Goal: Task Accomplishment & Management: Use online tool/utility

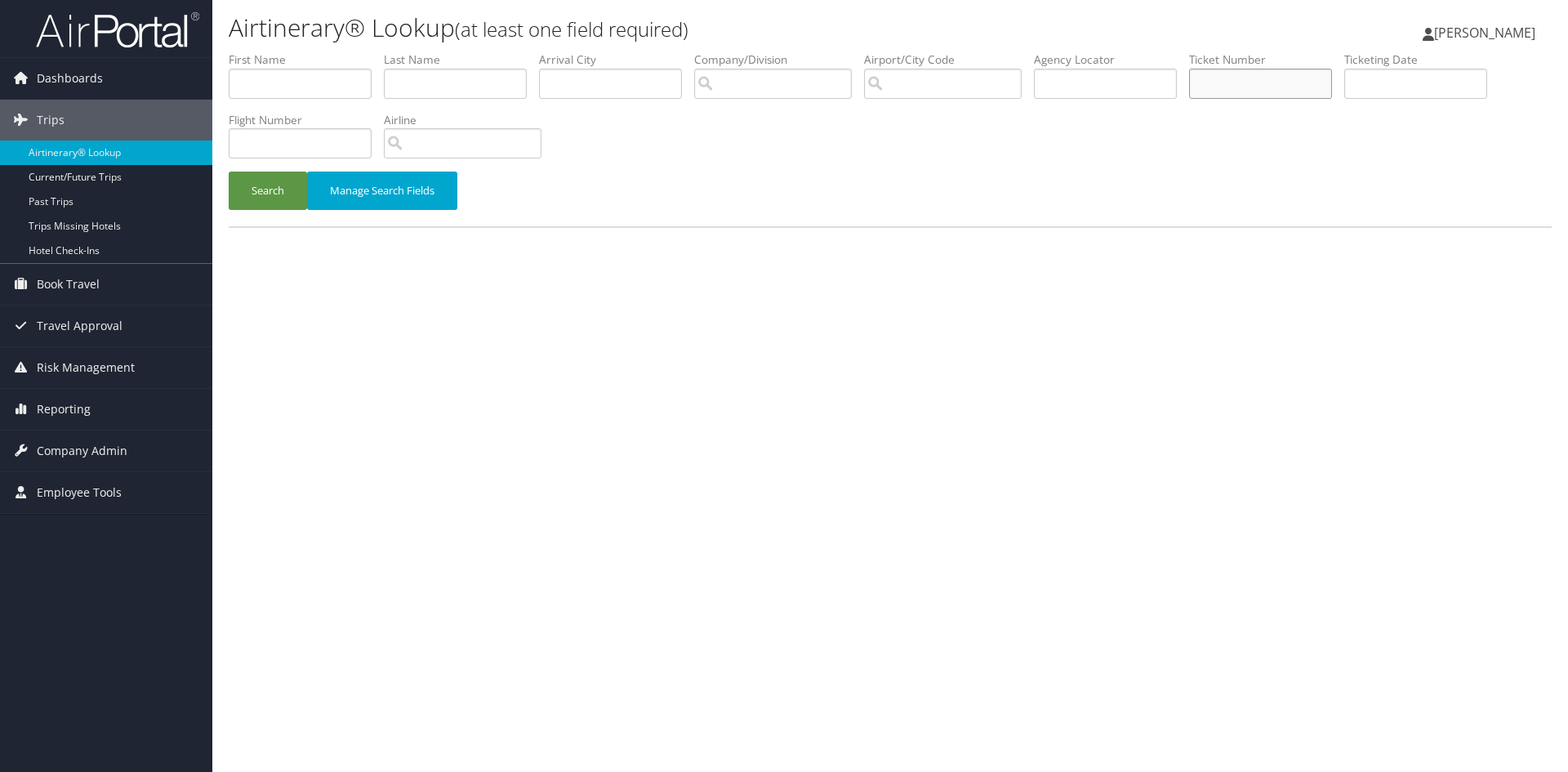
click at [1272, 74] on input "text" at bounding box center [1260, 83] width 143 height 30
paste input "0167234015850"
click at [229, 172] on button "Search" at bounding box center [268, 191] width 79 height 39
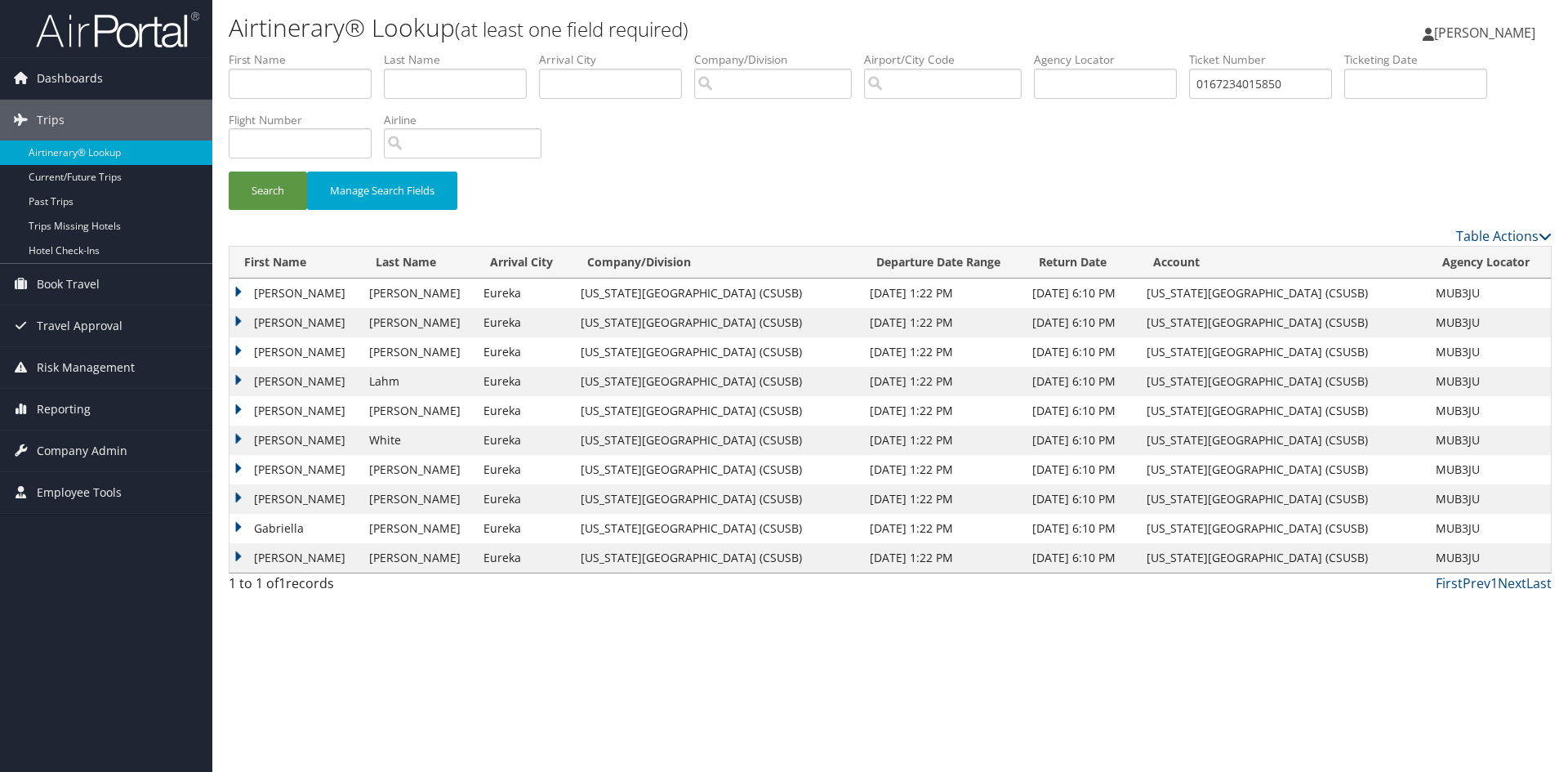
click at [325, 443] on td "Danielle" at bounding box center [295, 441] width 131 height 30
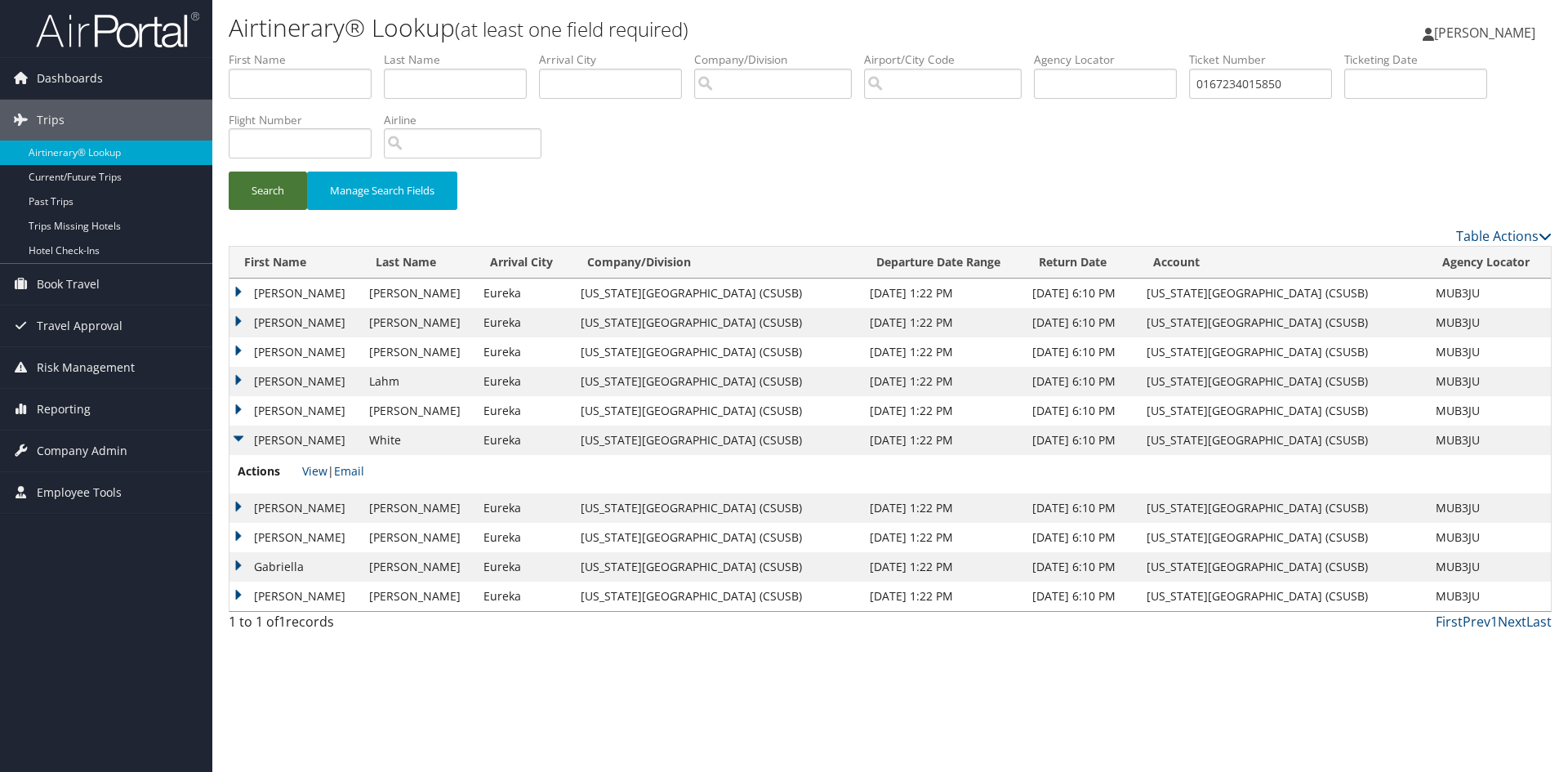
click at [273, 199] on button "Search" at bounding box center [268, 191] width 79 height 39
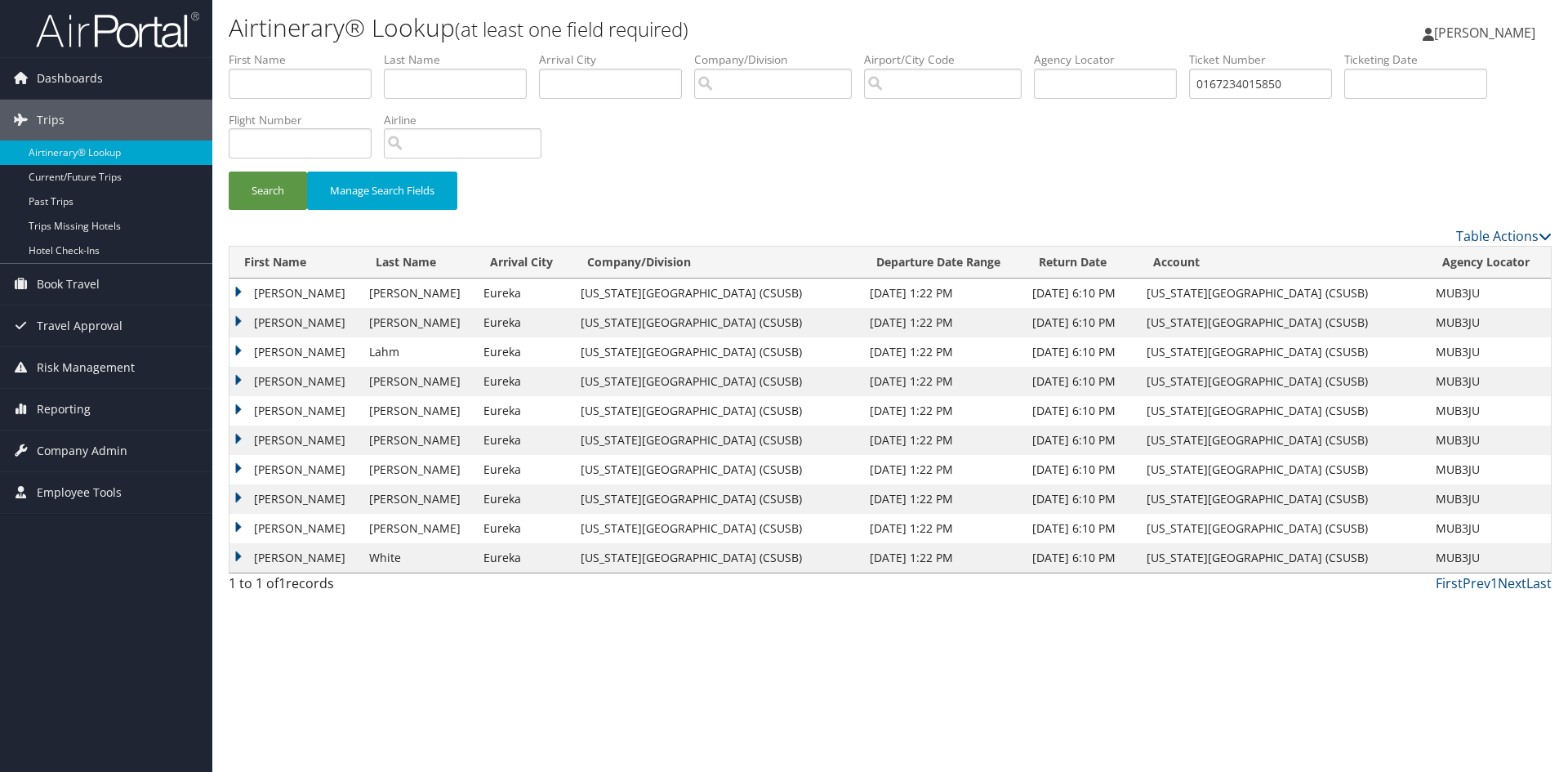
click at [327, 421] on td "Michael" at bounding box center [295, 411] width 131 height 30
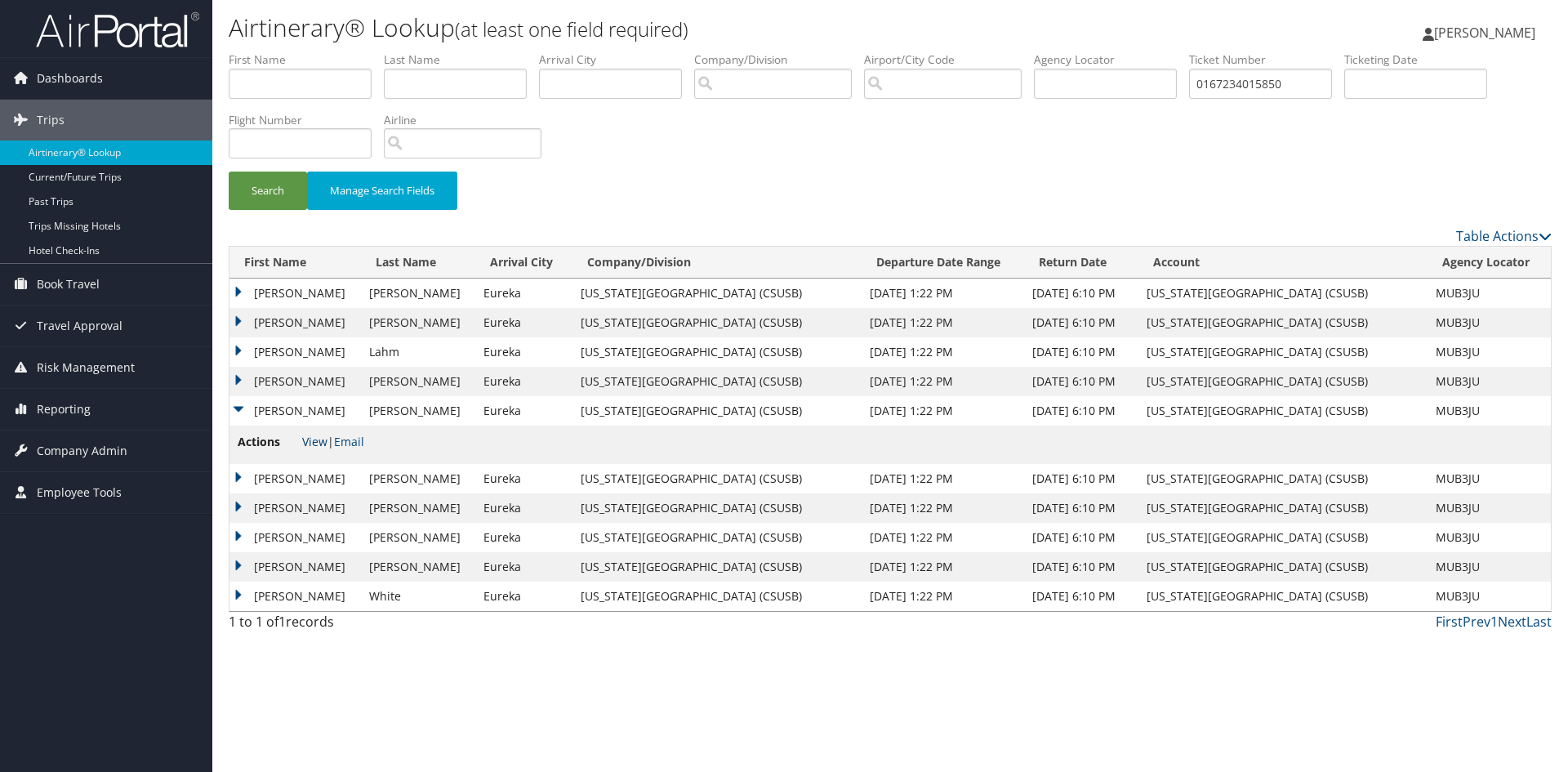
click at [313, 442] on link "View" at bounding box center [314, 442] width 25 height 16
drag, startPoint x: 1282, startPoint y: 77, endPoint x: 1133, endPoint y: 84, distance: 149.2
click at [1134, 52] on ul "First Name Last Name Departure City Arrival City Company/Division Airport/City …" at bounding box center [890, 52] width 1323 height 0
paste input "5262596655414"
click at [229, 172] on button "Search" at bounding box center [268, 191] width 79 height 39
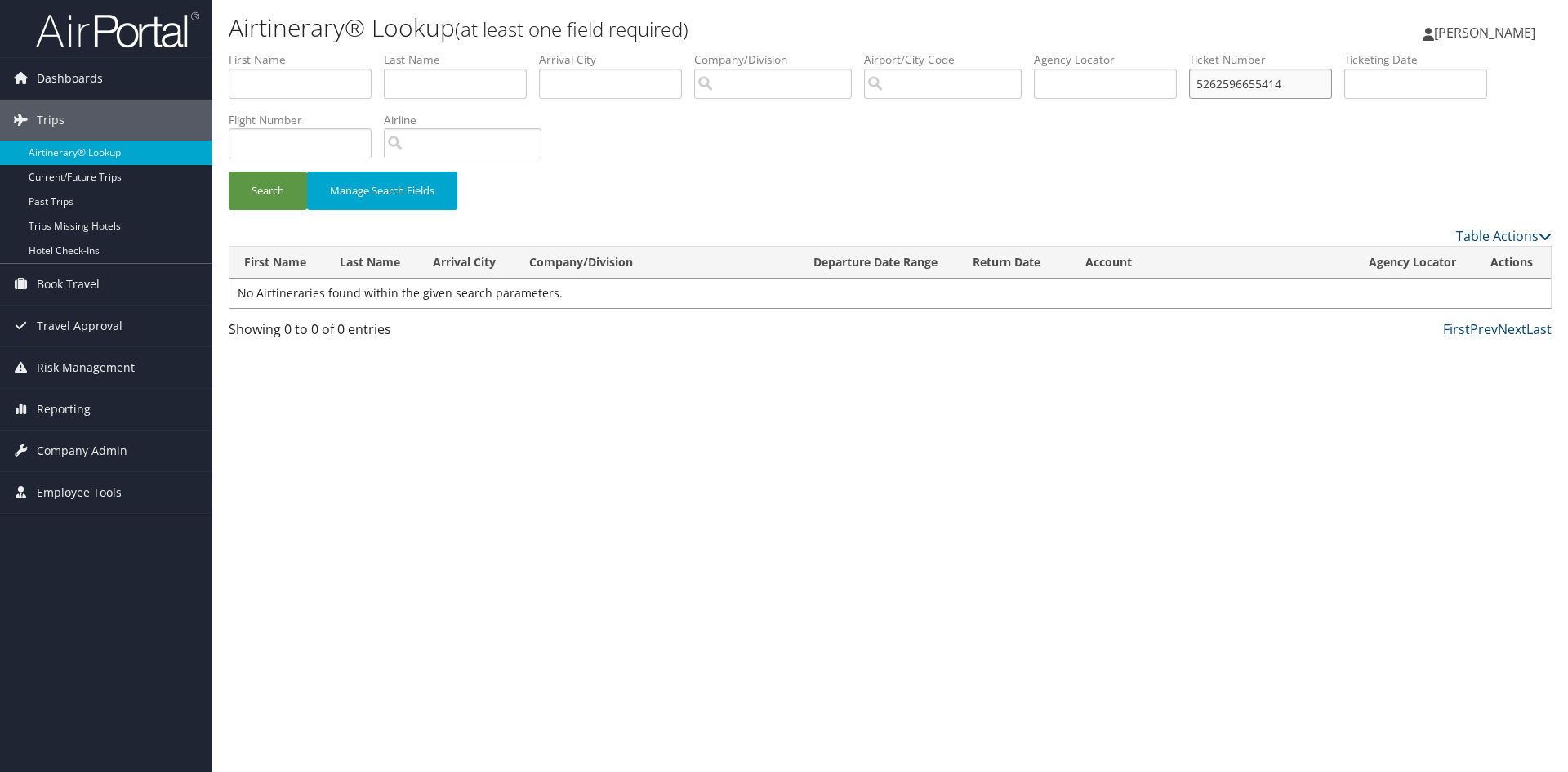
click at [1217, 79] on input "5262596655414" at bounding box center [1260, 83] width 143 height 30
type input "5262596655414"
click at [229, 172] on button "Search" at bounding box center [268, 191] width 79 height 39
drag, startPoint x: 1297, startPoint y: 86, endPoint x: 1218, endPoint y: 93, distance: 79.3
click at [1217, 83] on input "5262596655414" at bounding box center [1260, 83] width 143 height 30
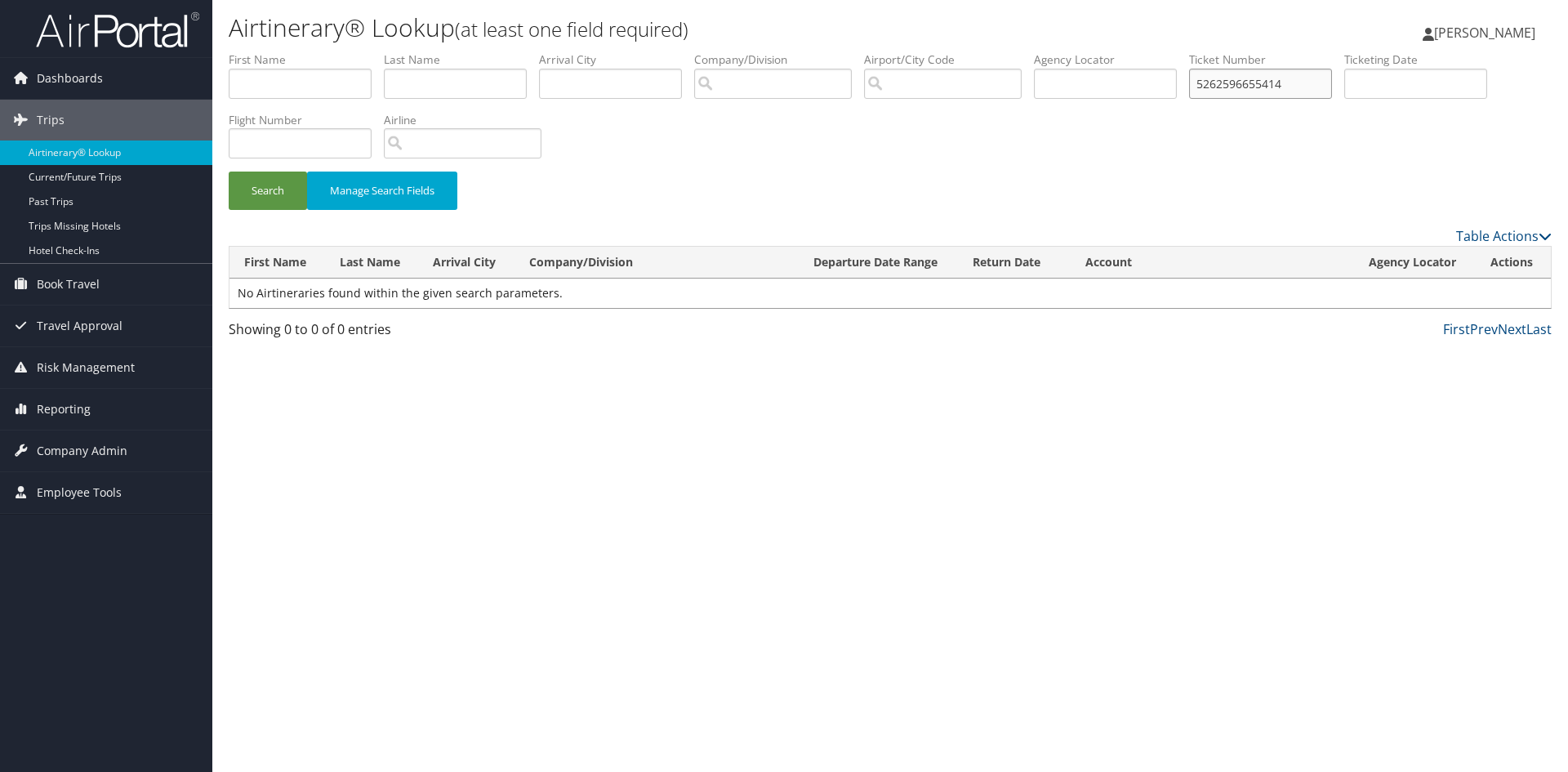
click at [1208, 89] on input "5262596655414" at bounding box center [1260, 83] width 143 height 30
click at [1213, 85] on input "5262596655414" at bounding box center [1260, 83] width 143 height 30
drag, startPoint x: 1211, startPoint y: 84, endPoint x: 1132, endPoint y: 87, distance: 79.1
click at [1133, 52] on ul "First Name Last Name Departure City Arrival City Company/Division Airport/City …" at bounding box center [890, 52] width 1323 height 0
click at [229, 172] on button "Search" at bounding box center [268, 191] width 79 height 39
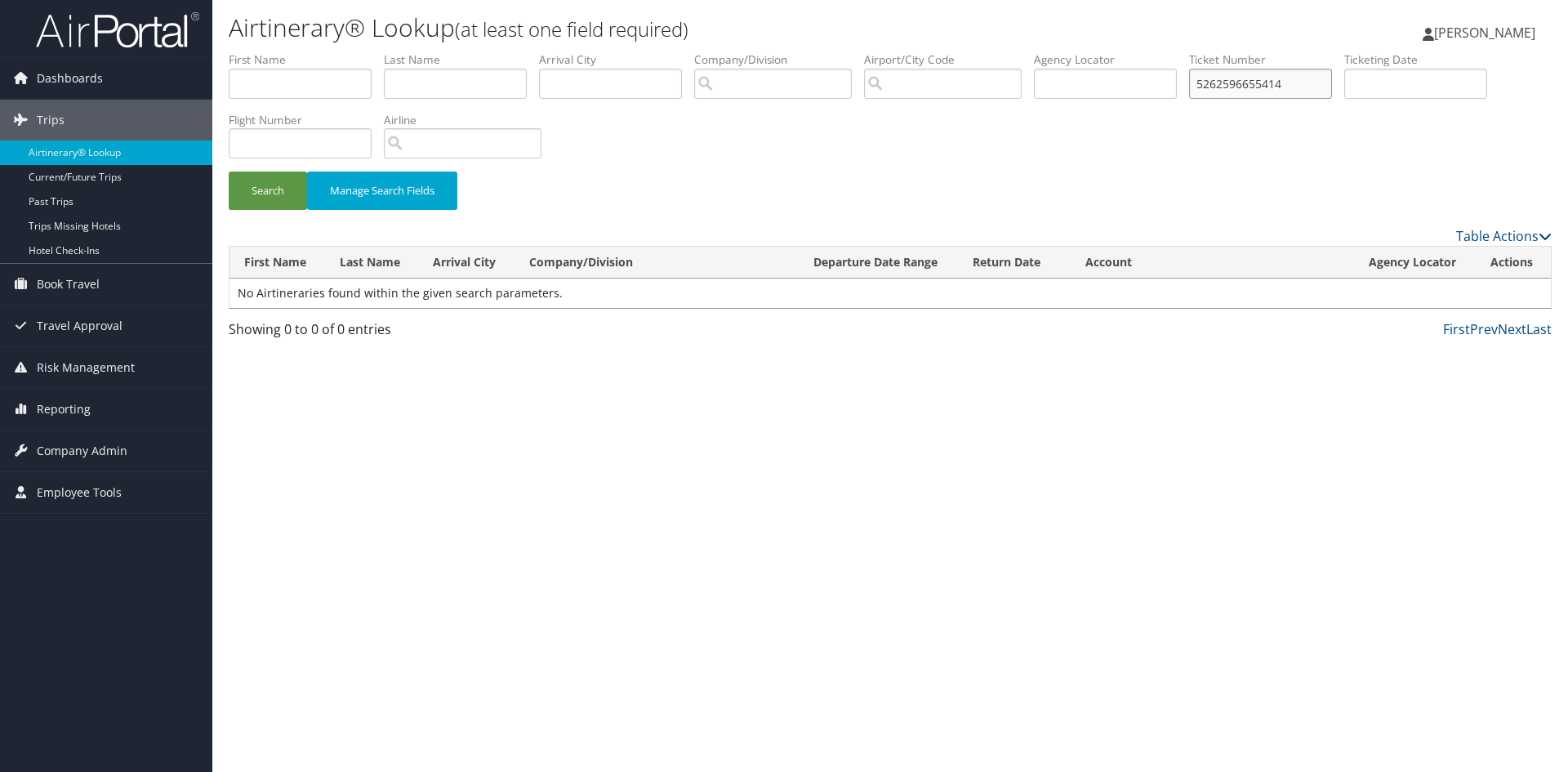
click at [1211, 90] on input "5262596655414" at bounding box center [1260, 83] width 143 height 30
drag, startPoint x: 1305, startPoint y: 89, endPoint x: 1068, endPoint y: 83, distance: 237.1
click at [1091, 52] on ul "First Name Last Name Departure City Arrival City Company/Division Airport/City …" at bounding box center [890, 52] width 1323 height 0
click at [477, 79] on input "text" at bounding box center [455, 83] width 143 height 30
click at [443, 90] on input "lean" at bounding box center [455, 83] width 143 height 30
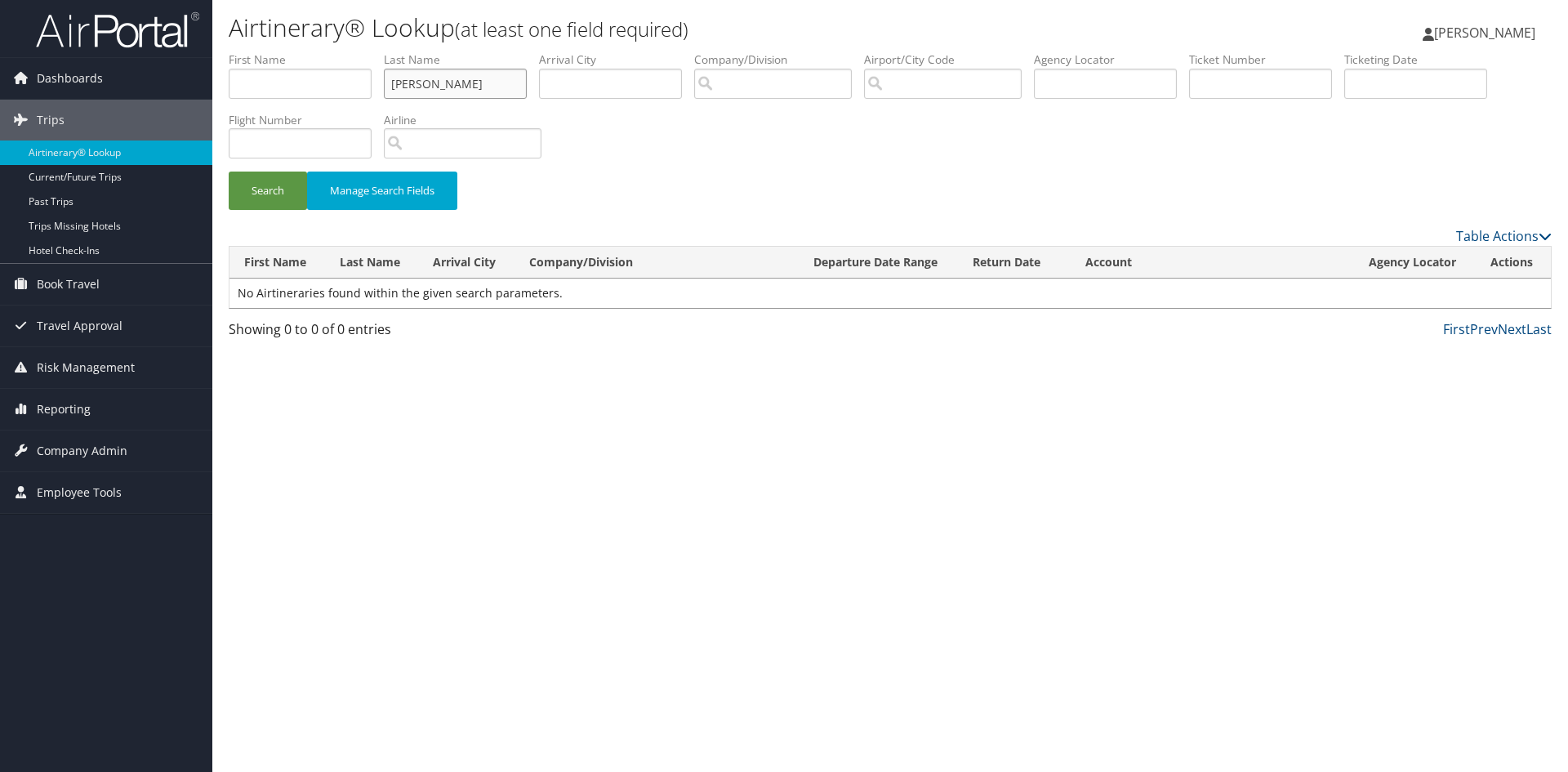
type input "leal"
click at [229, 172] on button "Search" at bounding box center [268, 191] width 79 height 39
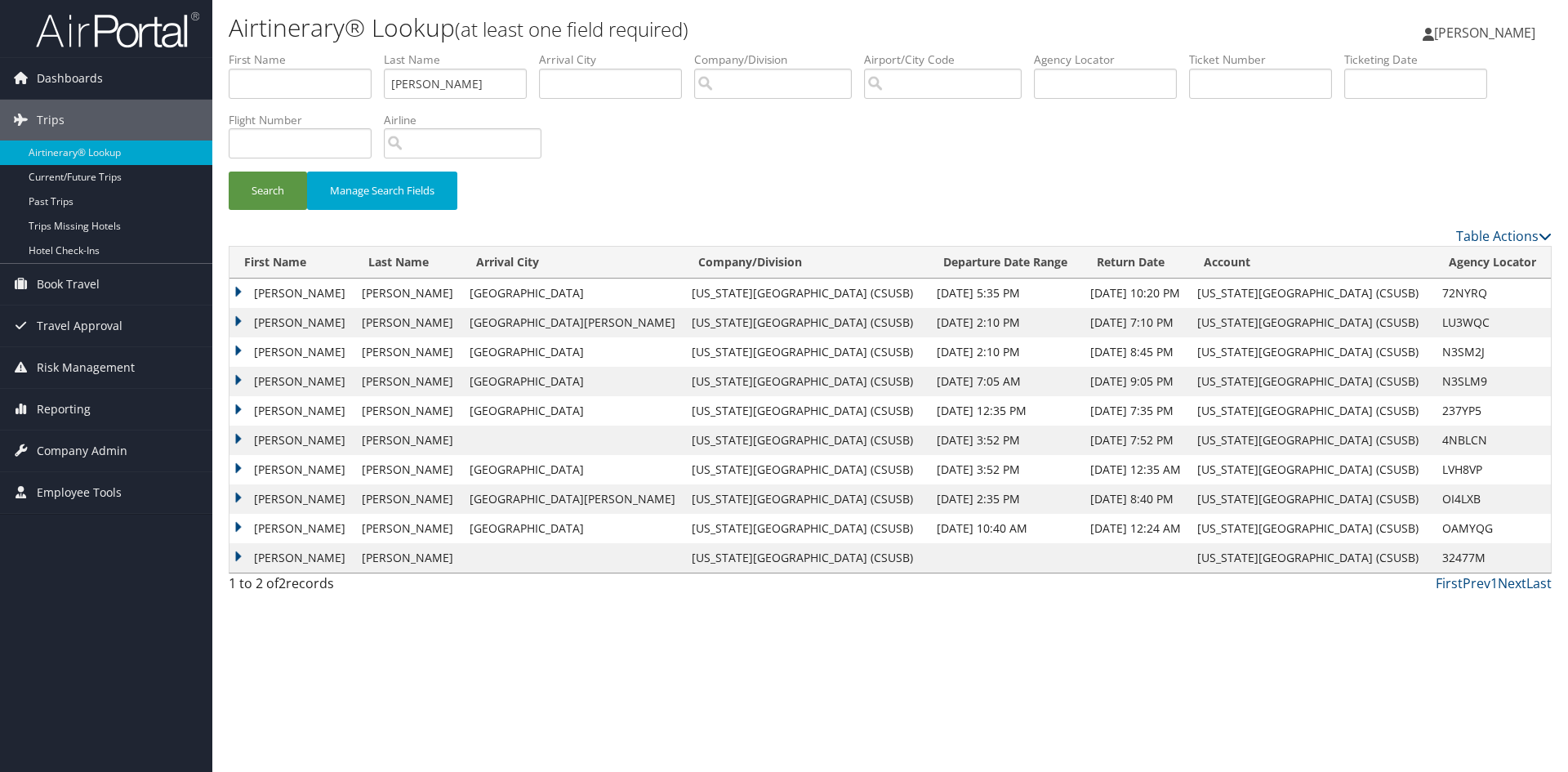
click at [296, 294] on td "Rene" at bounding box center [292, 294] width 124 height 30
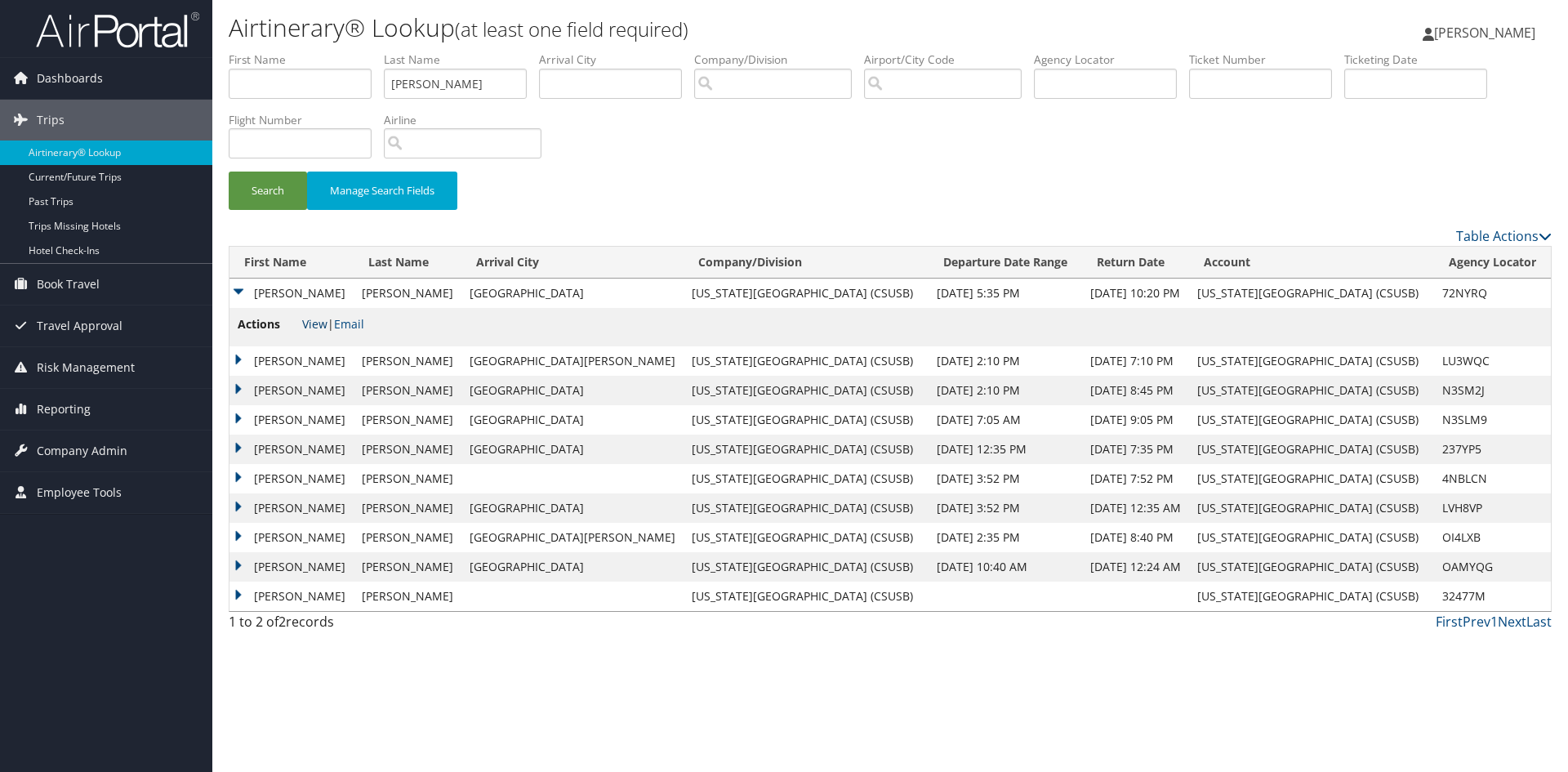
click at [314, 325] on link "View" at bounding box center [314, 324] width 25 height 16
click at [1248, 81] on input "text" at bounding box center [1260, 83] width 143 height 30
paste input "0167234015854"
click at [229, 172] on button "Search" at bounding box center [268, 191] width 79 height 39
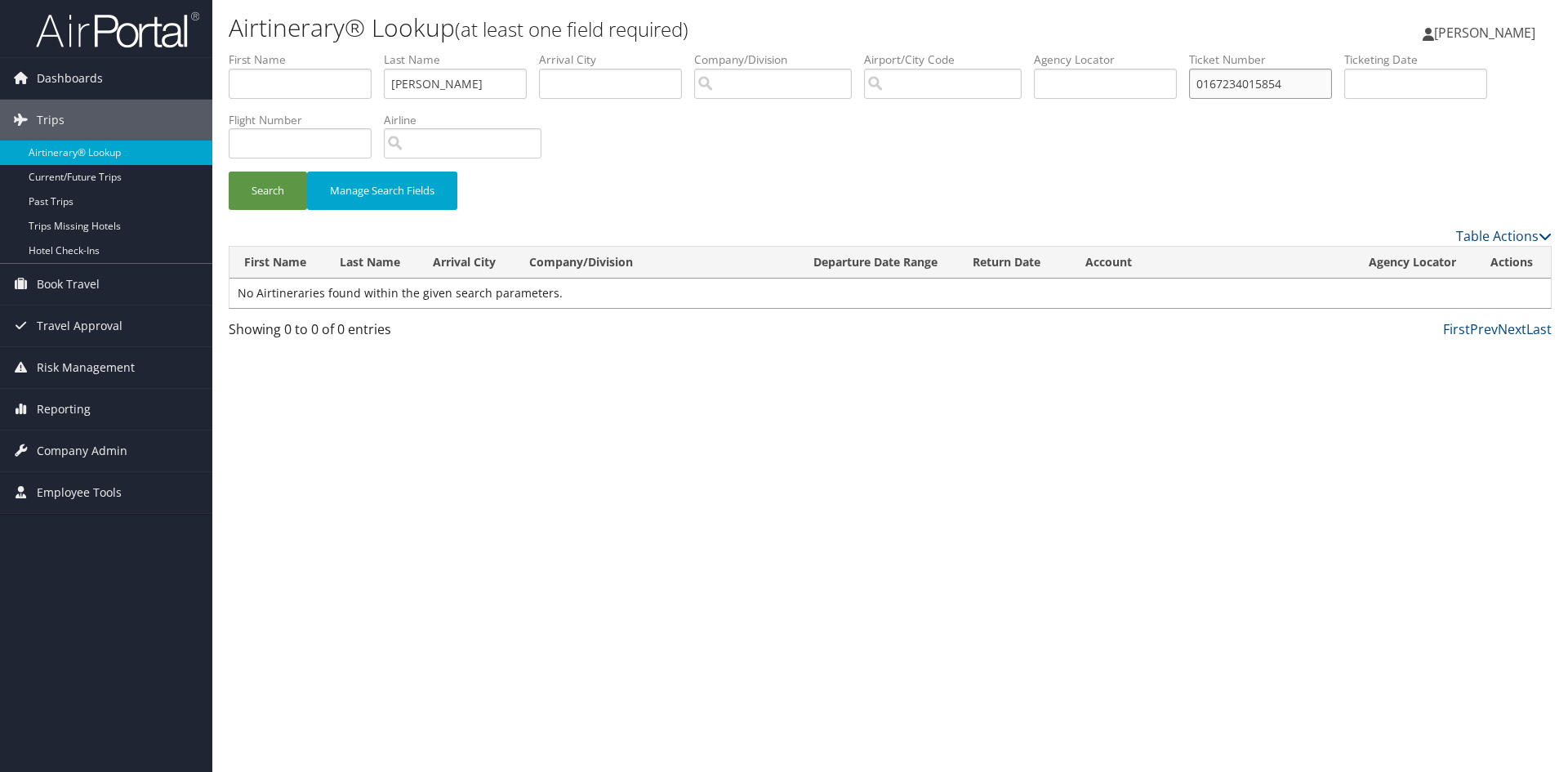
click at [1214, 80] on input "0167234015854" at bounding box center [1260, 83] width 143 height 30
click at [229, 172] on button "Search" at bounding box center [268, 191] width 79 height 39
drag, startPoint x: 1212, startPoint y: 84, endPoint x: 1218, endPoint y: 97, distance: 14.3
click at [1212, 84] on input "0167234015854" at bounding box center [1260, 83] width 143 height 30
click at [1213, 86] on input "0167234015854" at bounding box center [1260, 83] width 143 height 30
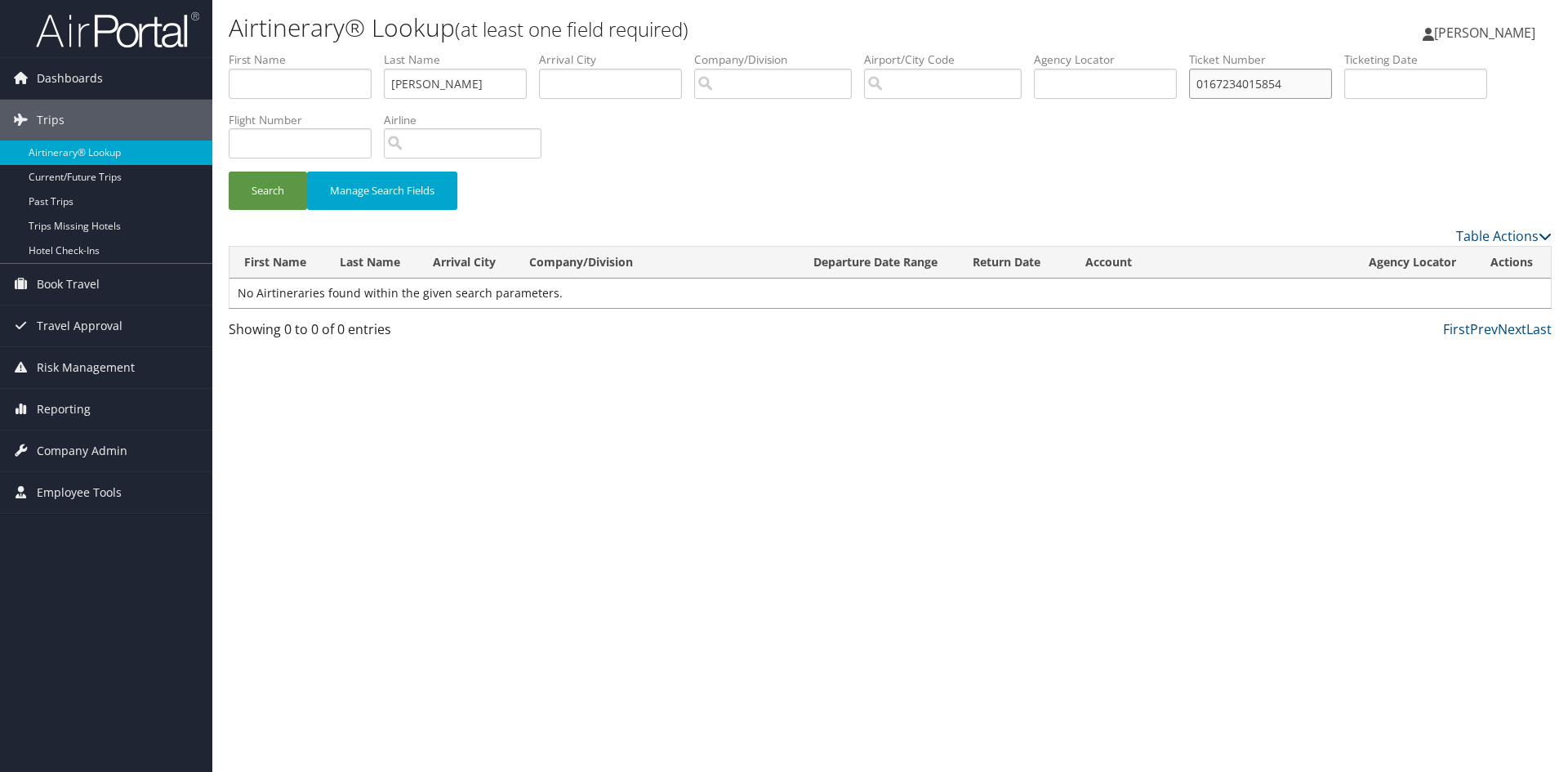
drag, startPoint x: 1317, startPoint y: 81, endPoint x: 1208, endPoint y: 97, distance: 110.2
click at [1208, 98] on input "0167234015854" at bounding box center [1260, 83] width 143 height 30
paste input "8900892304805"
type input "8900892304805"
click at [229, 172] on button "Search" at bounding box center [268, 191] width 79 height 39
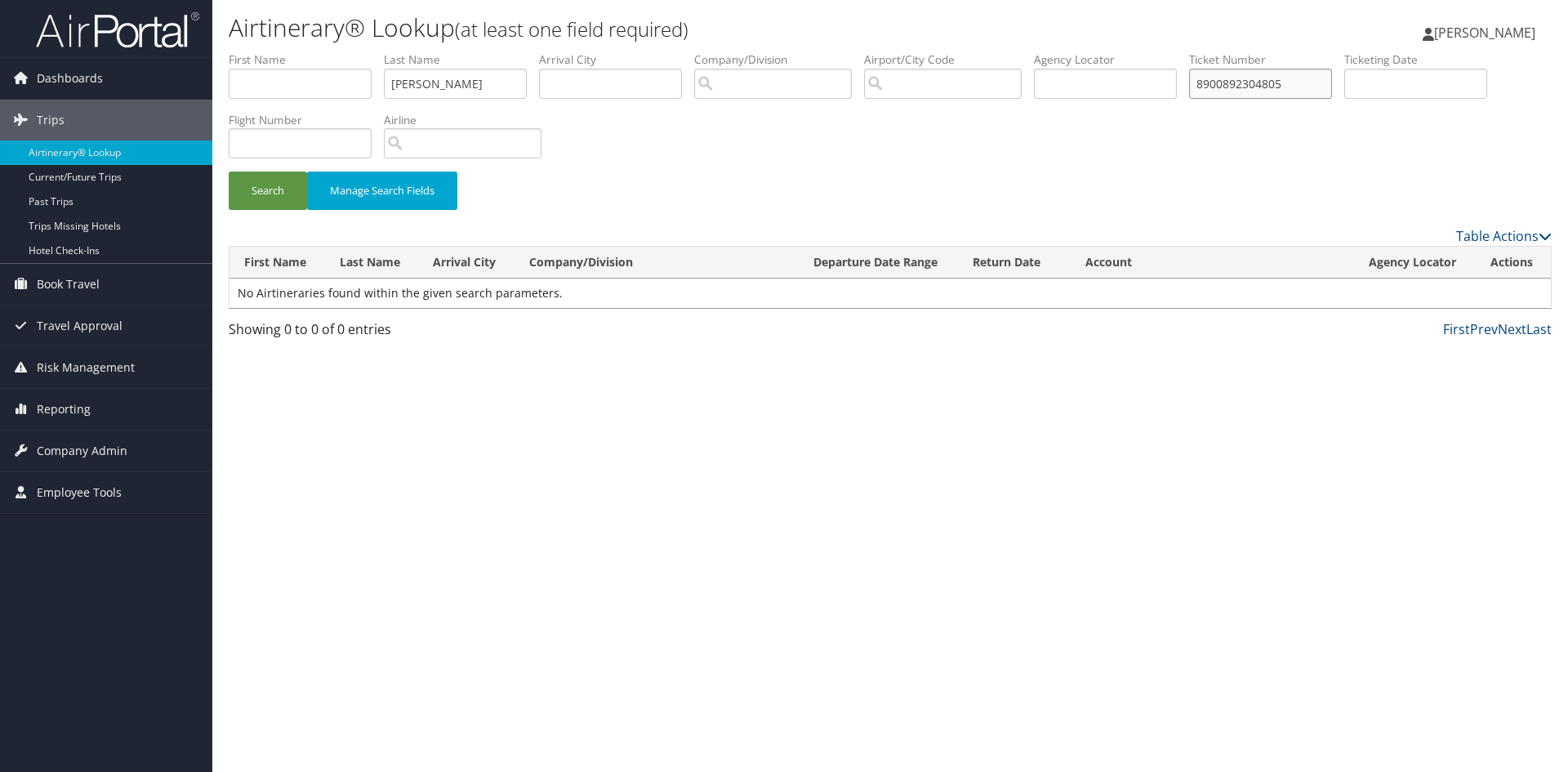
click at [1213, 81] on input "8900892304805" at bounding box center [1260, 83] width 143 height 30
click at [229, 172] on button "Search" at bounding box center [268, 191] width 79 height 39
click at [428, 76] on input "leal" at bounding box center [455, 83] width 143 height 30
type input "l"
click at [229, 172] on button "Search" at bounding box center [268, 191] width 79 height 39
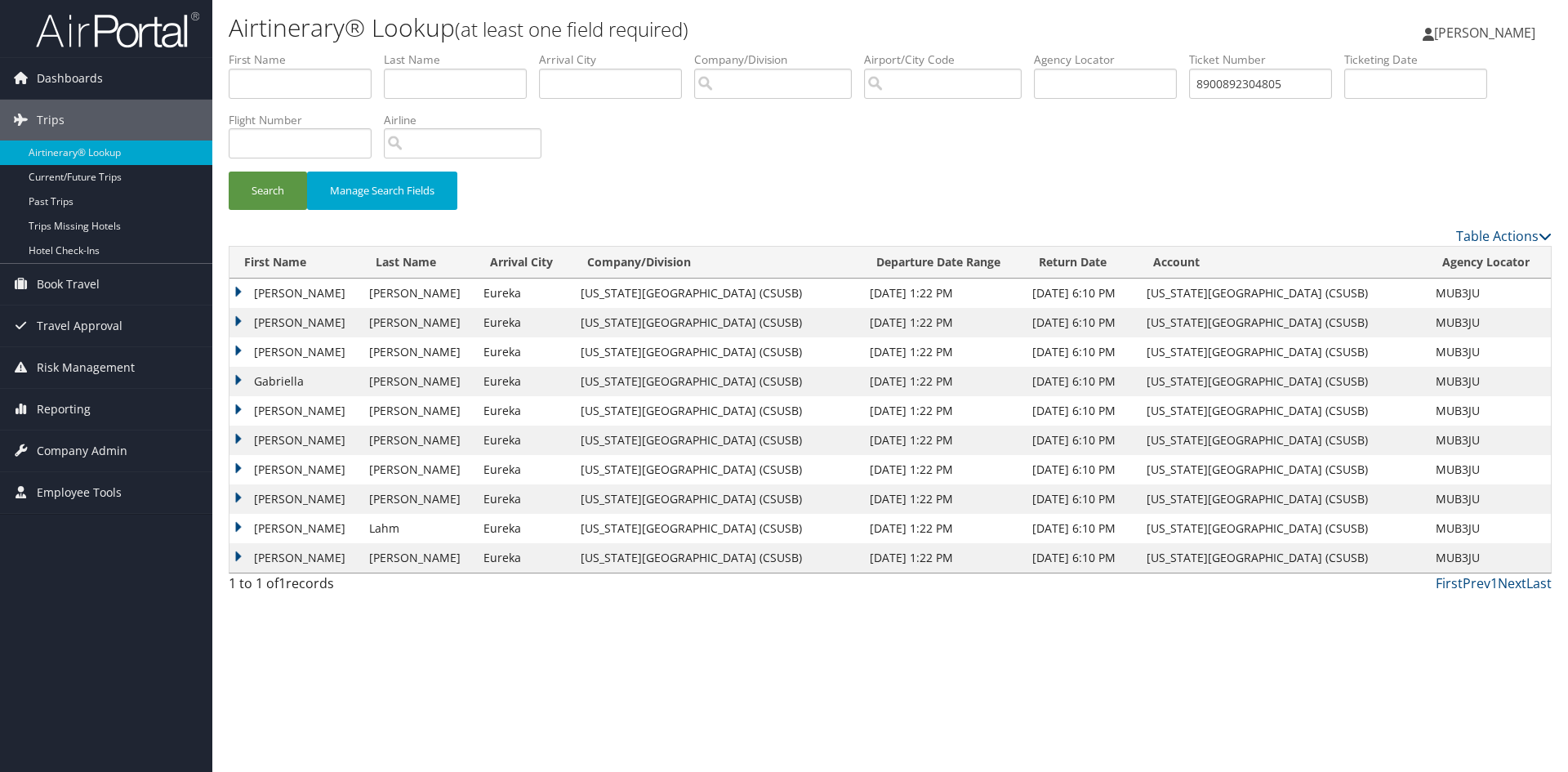
click at [281, 290] on td "Vicky" at bounding box center [295, 294] width 131 height 30
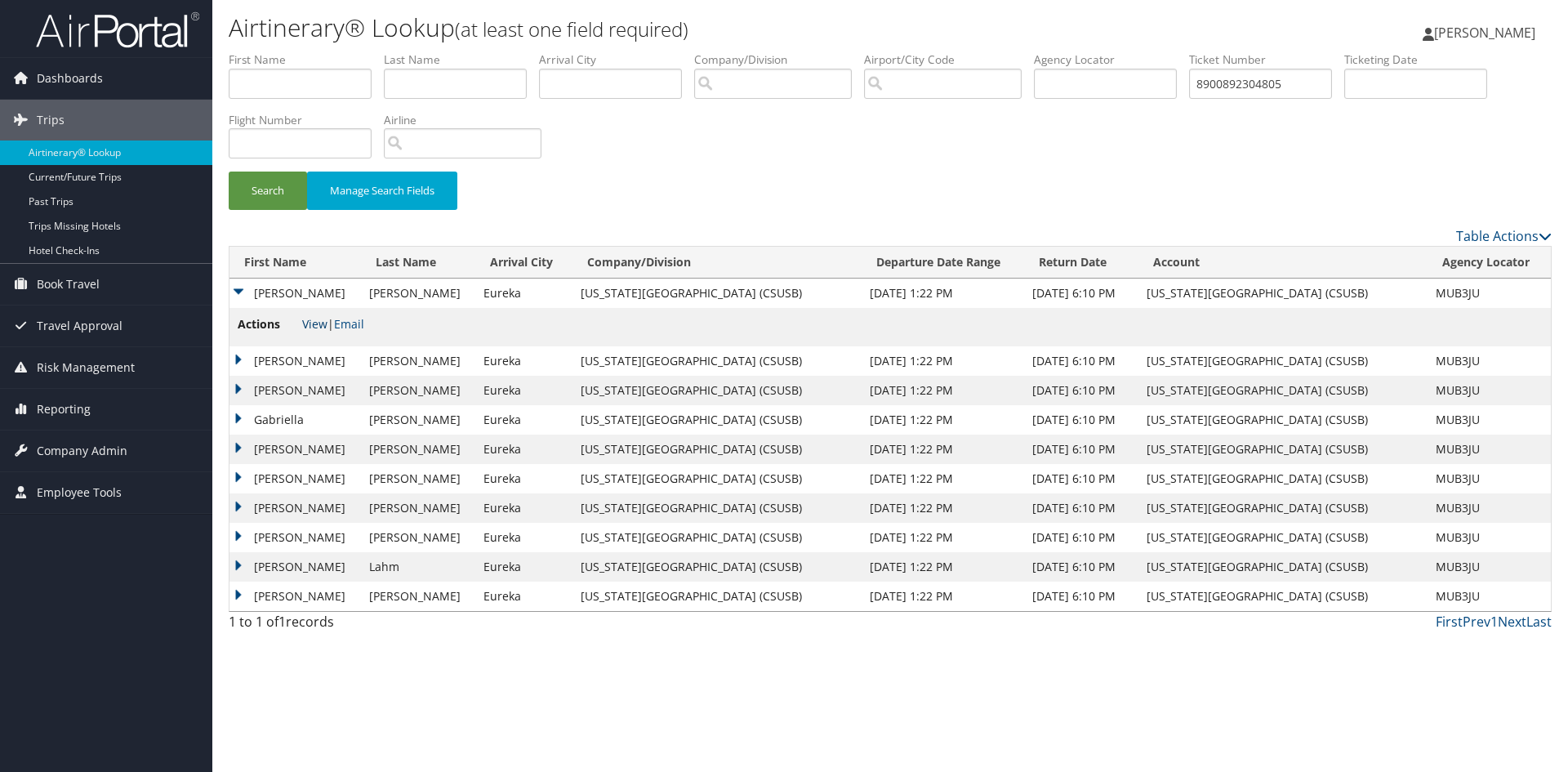
click at [318, 320] on link "View" at bounding box center [314, 324] width 25 height 16
drag, startPoint x: 1317, startPoint y: 85, endPoint x: 1192, endPoint y: 85, distance: 125.0
click at [1192, 52] on ul "First Name Last Name Departure City Arrival City Company/Division Airport/City …" at bounding box center [890, 52] width 1323 height 0
paste input "0167234015850"
click at [229, 172] on button "Search" at bounding box center [268, 191] width 79 height 39
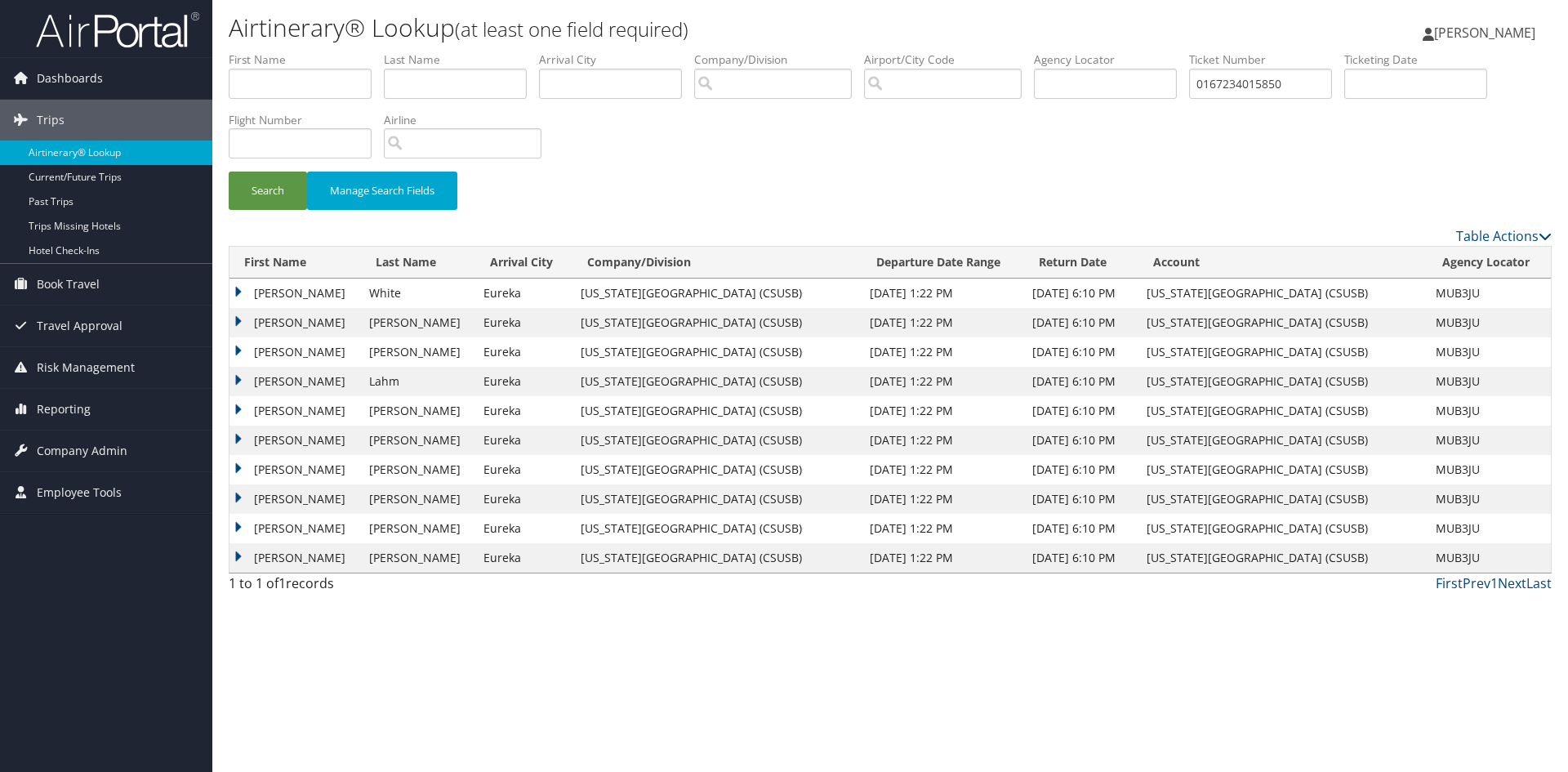
click at [289, 499] on td "Luis" at bounding box center [295, 499] width 131 height 30
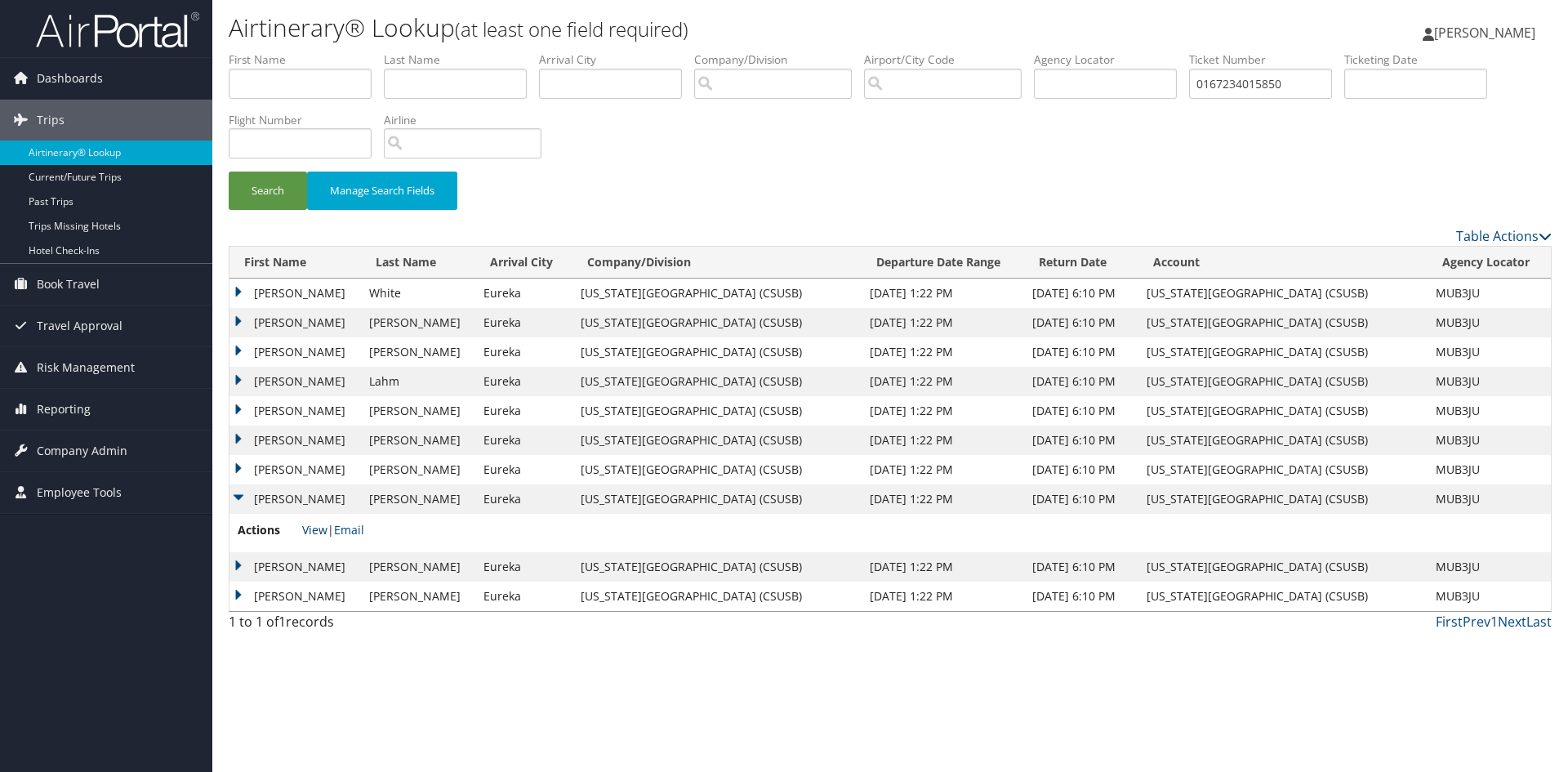
click at [312, 532] on link "View" at bounding box center [314, 530] width 25 height 16
drag, startPoint x: 1310, startPoint y: 85, endPoint x: 1182, endPoint y: 85, distance: 128.0
click at [1182, 52] on ul "First Name Last Name Departure City Arrival City Company/Division Airport/City …" at bounding box center [890, 52] width 1323 height 0
paste input "4"
click at [229, 172] on button "Search" at bounding box center [268, 191] width 79 height 39
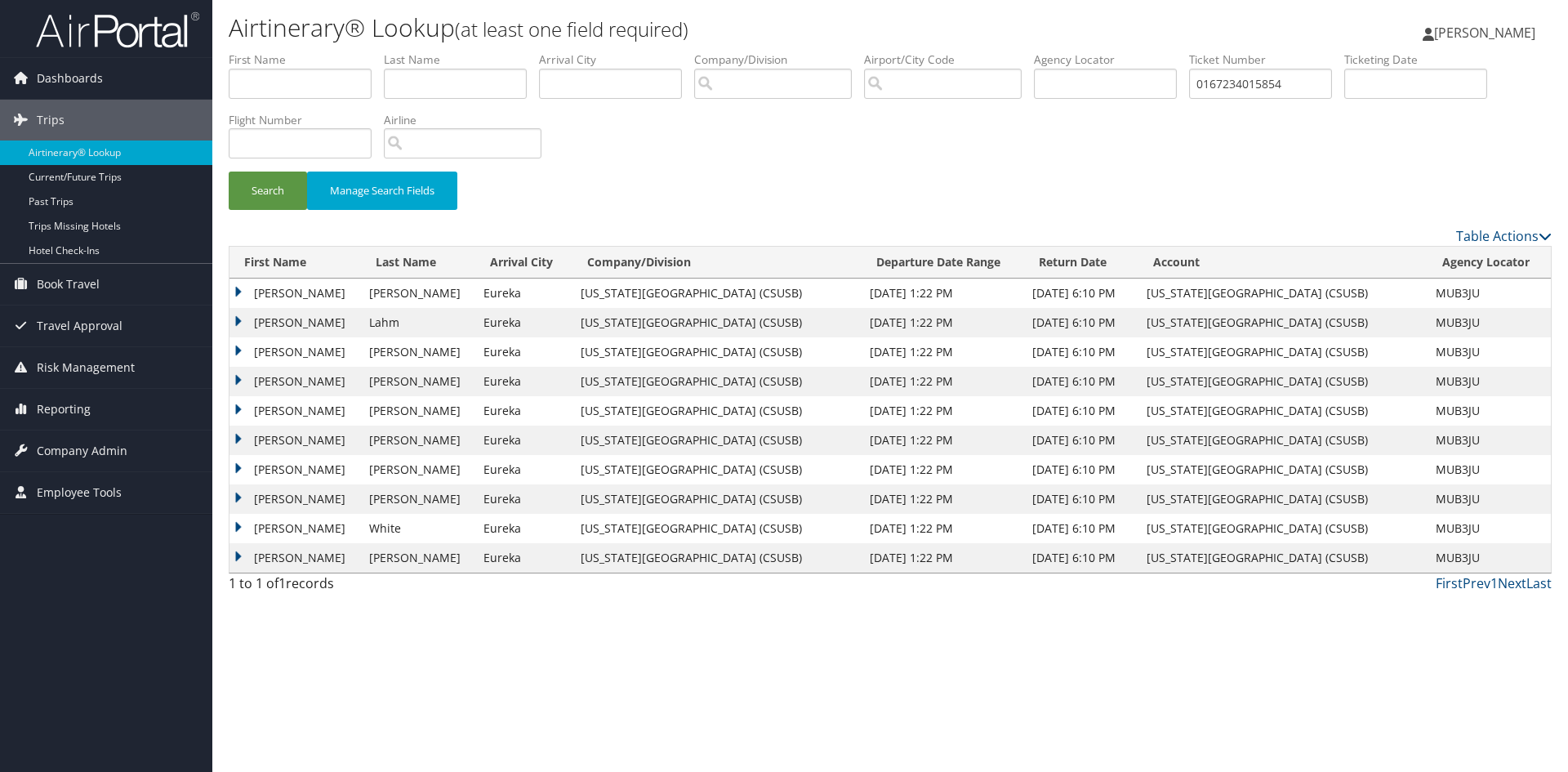
click at [284, 466] on td "Luis" at bounding box center [295, 470] width 131 height 30
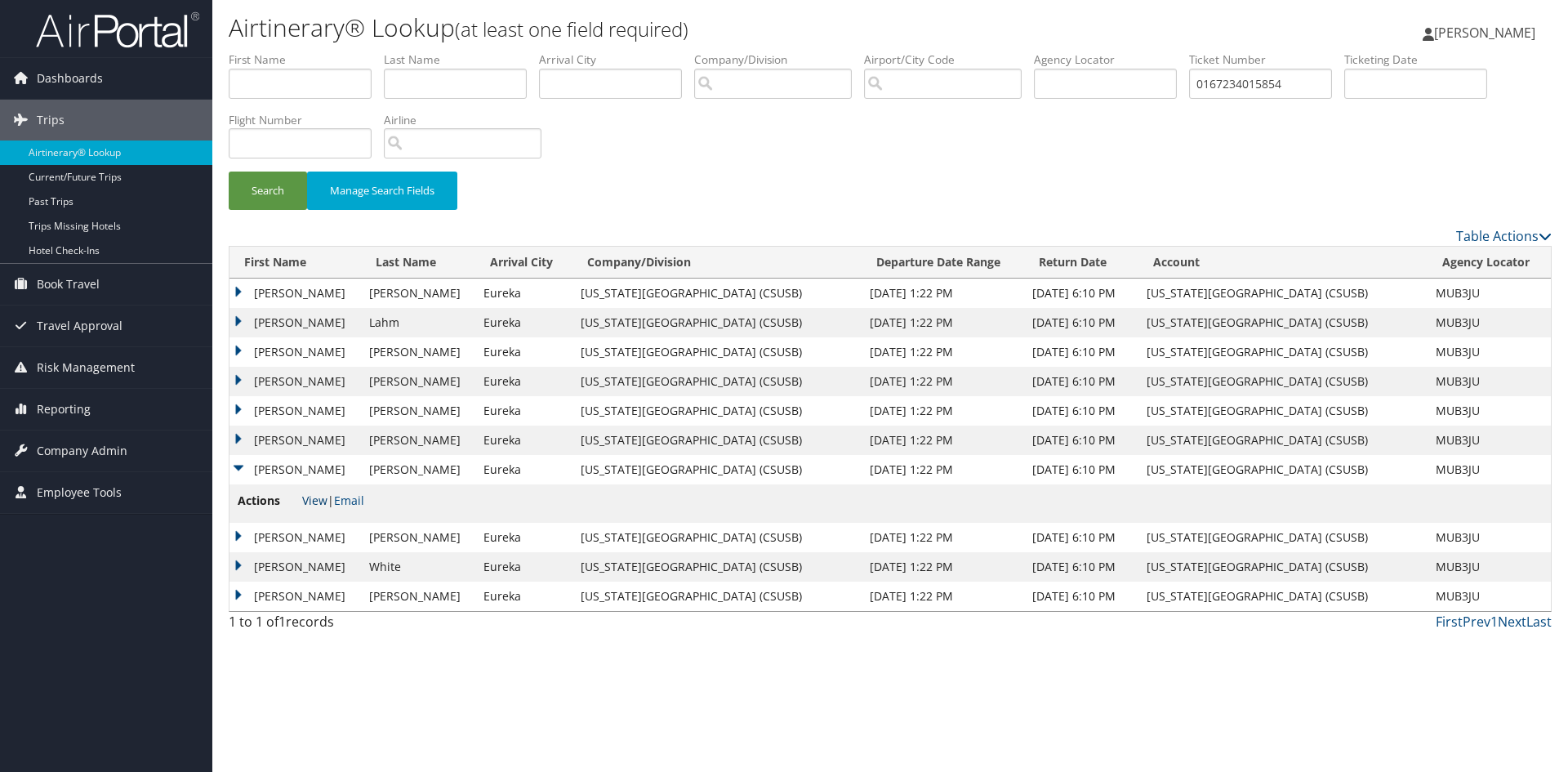
click at [314, 499] on link "View" at bounding box center [314, 500] width 25 height 16
drag, startPoint x: 1309, startPoint y: 77, endPoint x: 1204, endPoint y: 89, distance: 105.7
click at [1204, 89] on input "0167234015854" at bounding box center [1260, 83] width 143 height 30
paste input "017232129190"
click at [229, 172] on button "Search" at bounding box center [268, 191] width 79 height 39
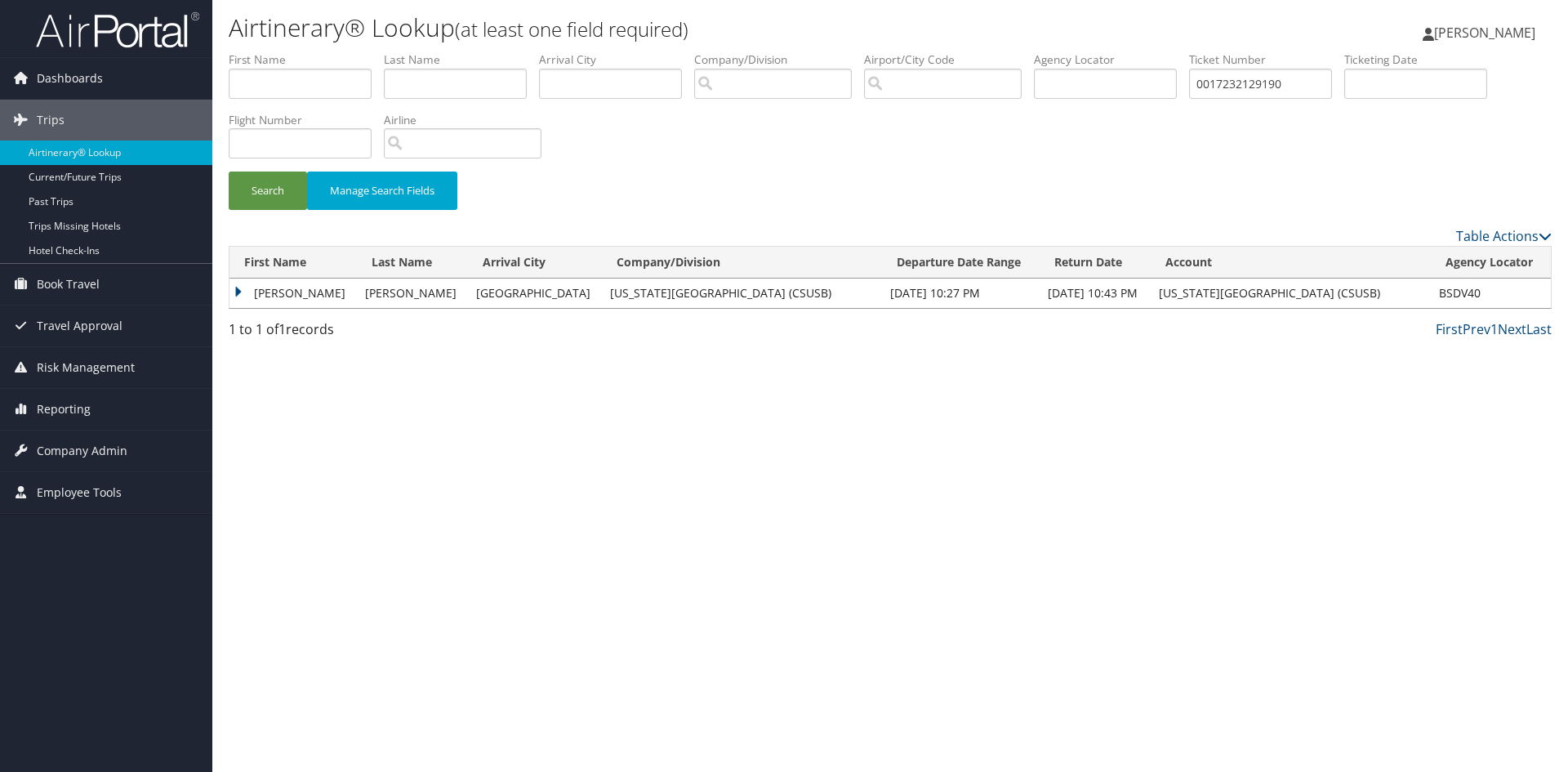
click at [307, 293] on td "TIMOTHY" at bounding box center [293, 294] width 127 height 30
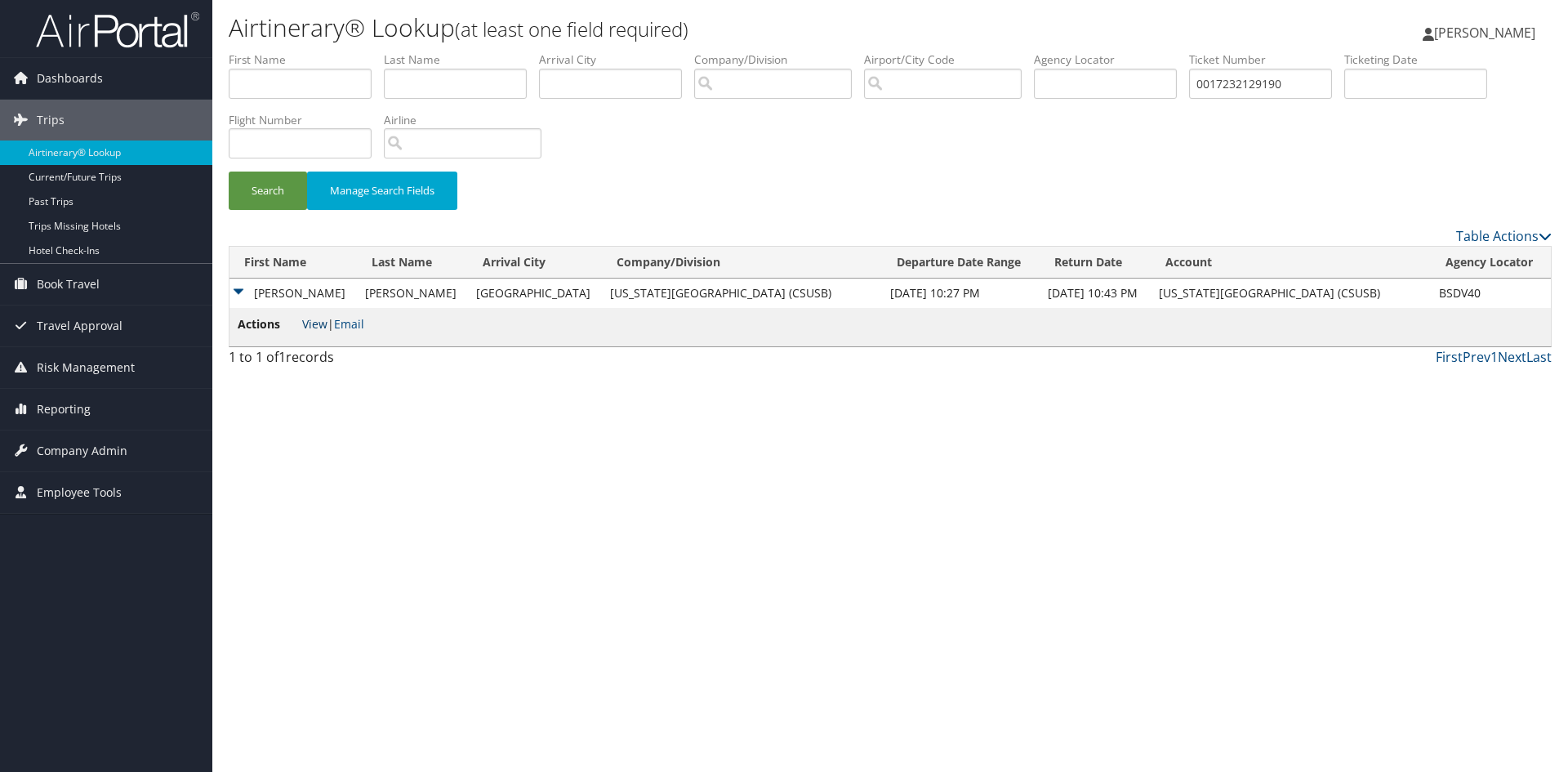
click at [312, 324] on link "View" at bounding box center [314, 324] width 25 height 16
drag, startPoint x: 1299, startPoint y: 90, endPoint x: 1203, endPoint y: 87, distance: 96.0
click at [1203, 52] on ul "First Name Last Name Departure City Arrival City Company/Division Airport/City …" at bounding box center [890, 52] width 1323 height 0
paste input "67232129189"
type input "0067232129189"
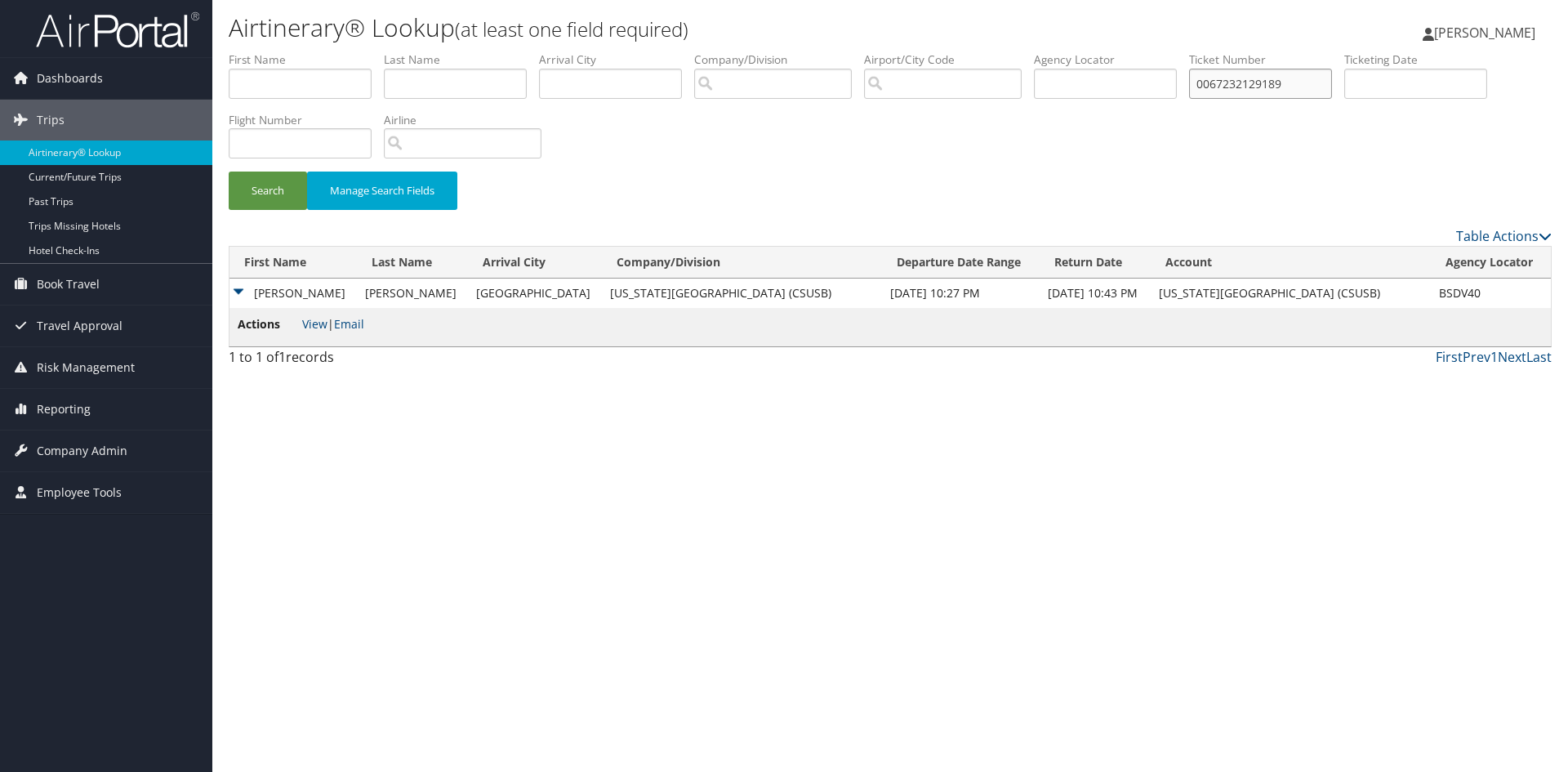
click at [229, 172] on button "Search" at bounding box center [268, 191] width 79 height 39
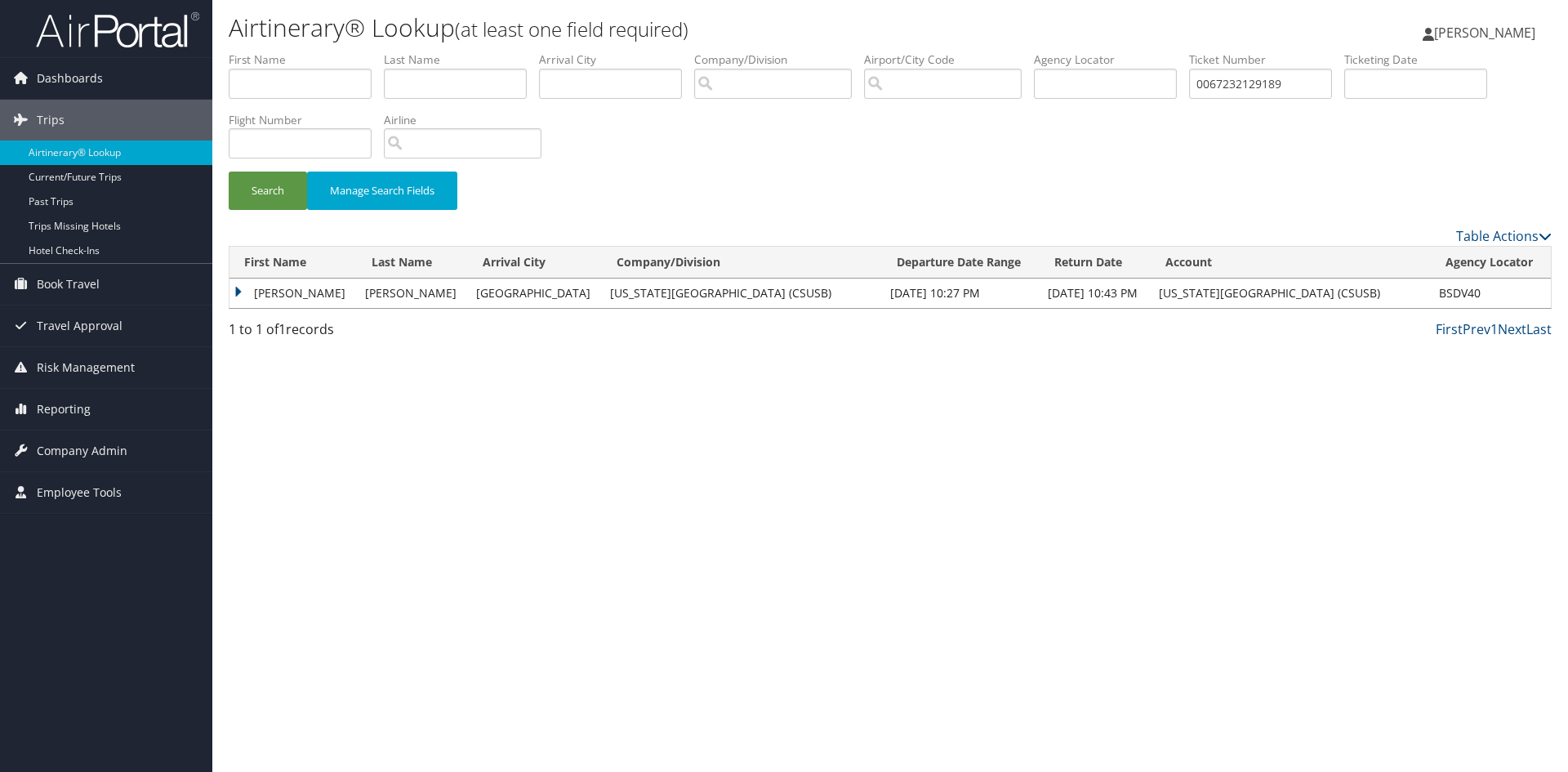
click at [357, 295] on td "PEREZ" at bounding box center [412, 294] width 111 height 30
click at [305, 291] on td "TIMOTHY" at bounding box center [293, 294] width 127 height 30
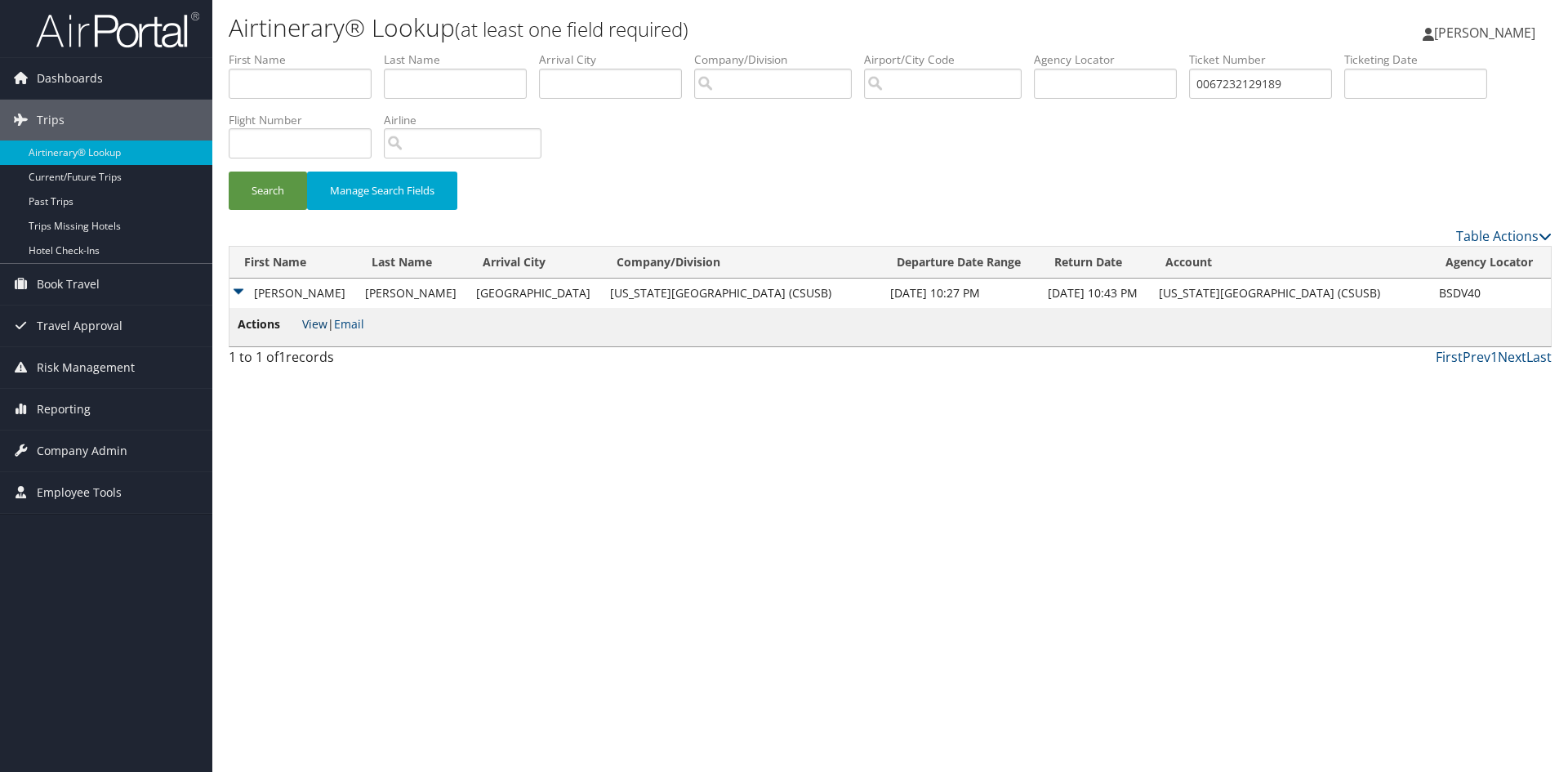
click at [307, 322] on link "View" at bounding box center [314, 324] width 25 height 16
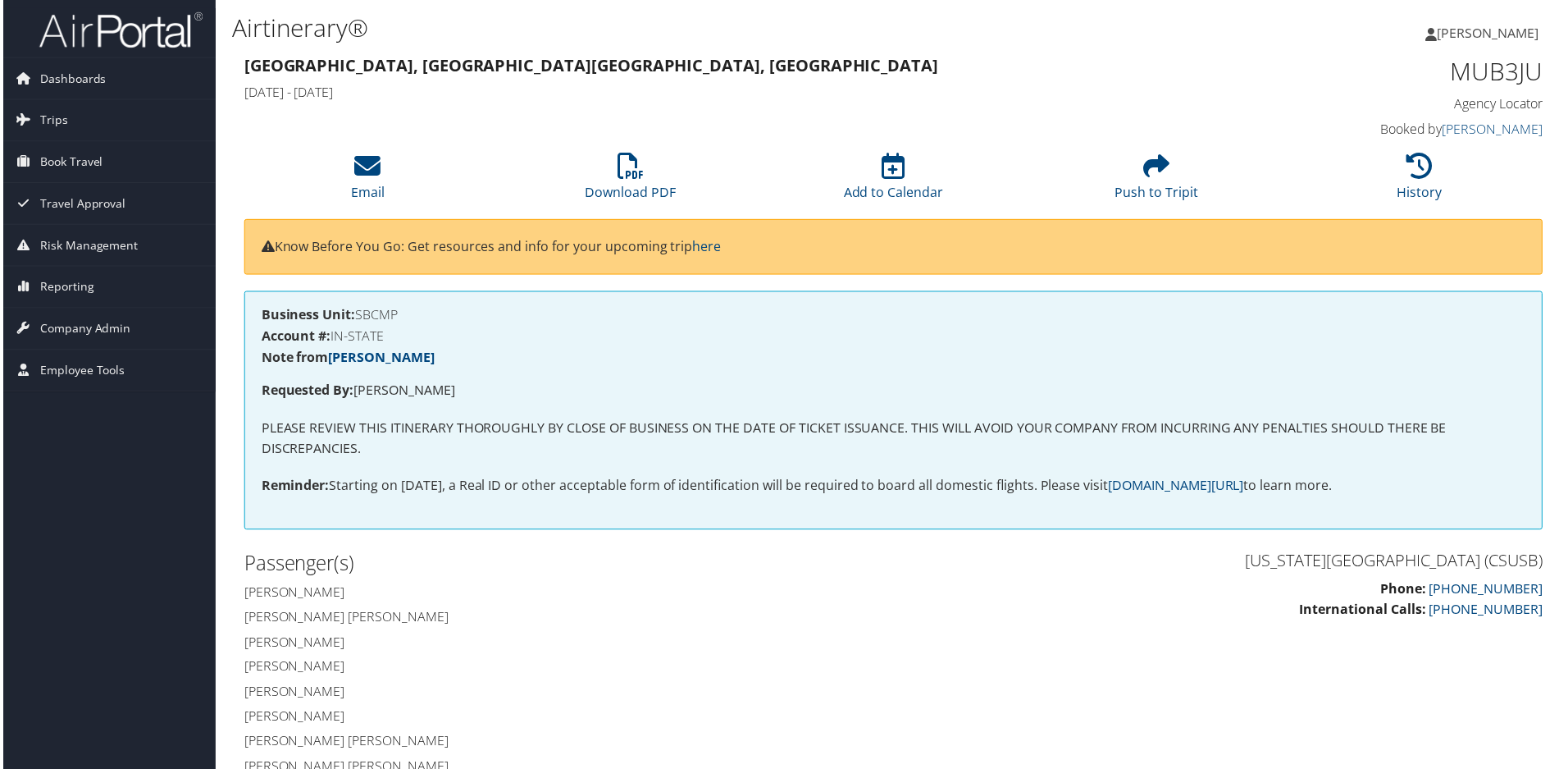
scroll to position [246, 0]
click at [633, 181] on li "Download PDF" at bounding box center [630, 179] width 264 height 67
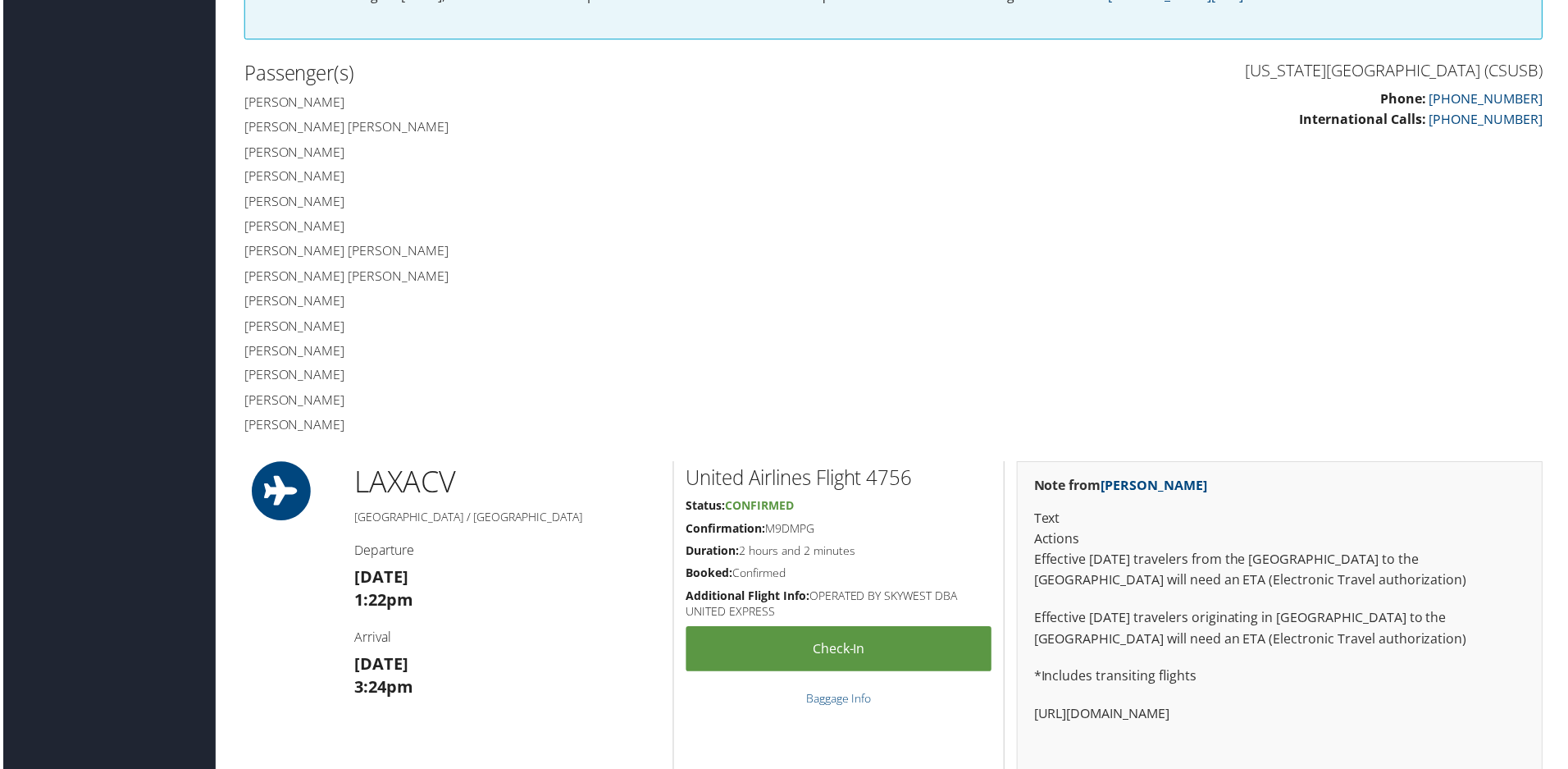
scroll to position [328, 0]
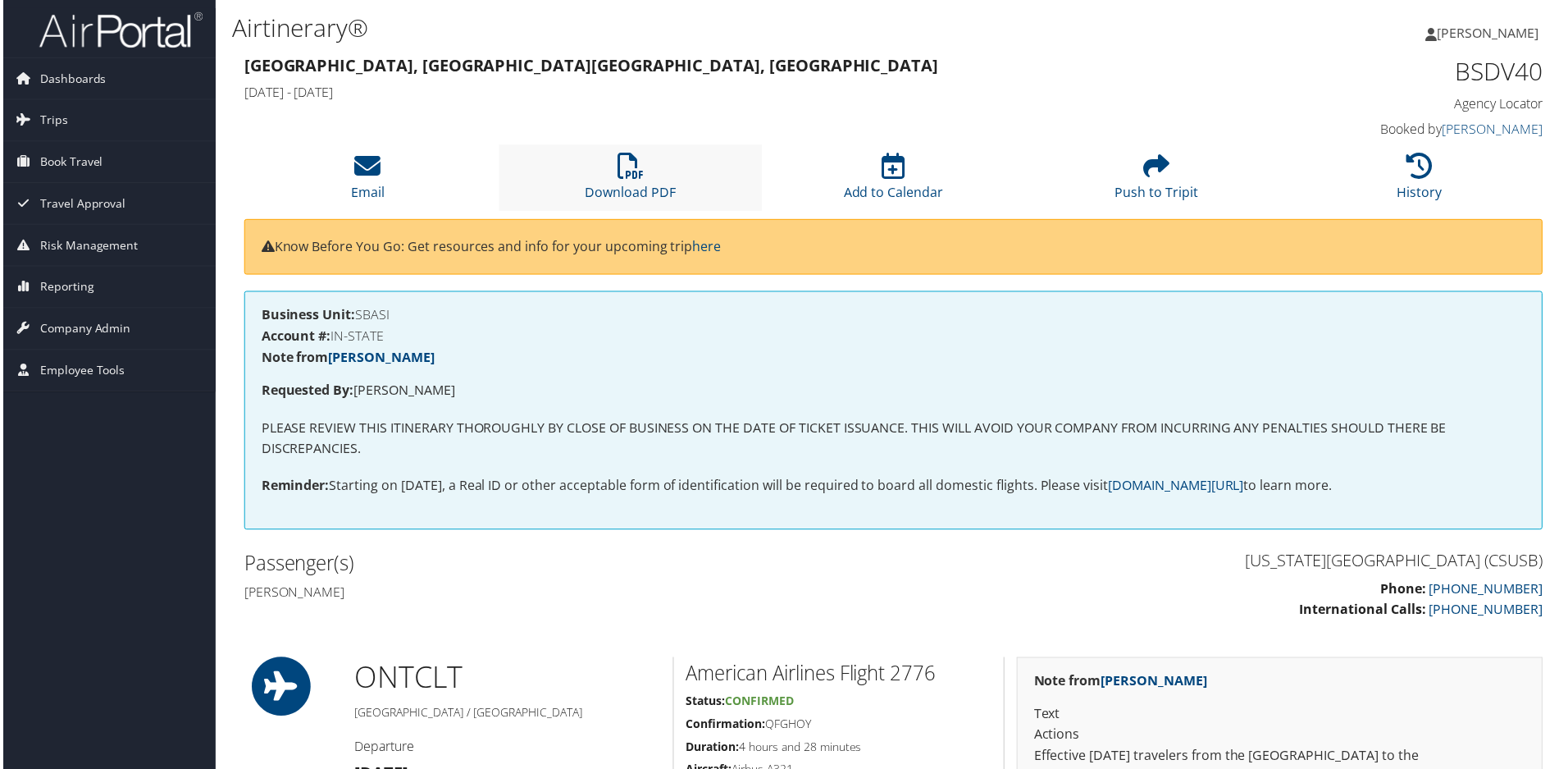
click at [609, 181] on li "Download PDF" at bounding box center [630, 179] width 264 height 67
